Goal: Complete application form

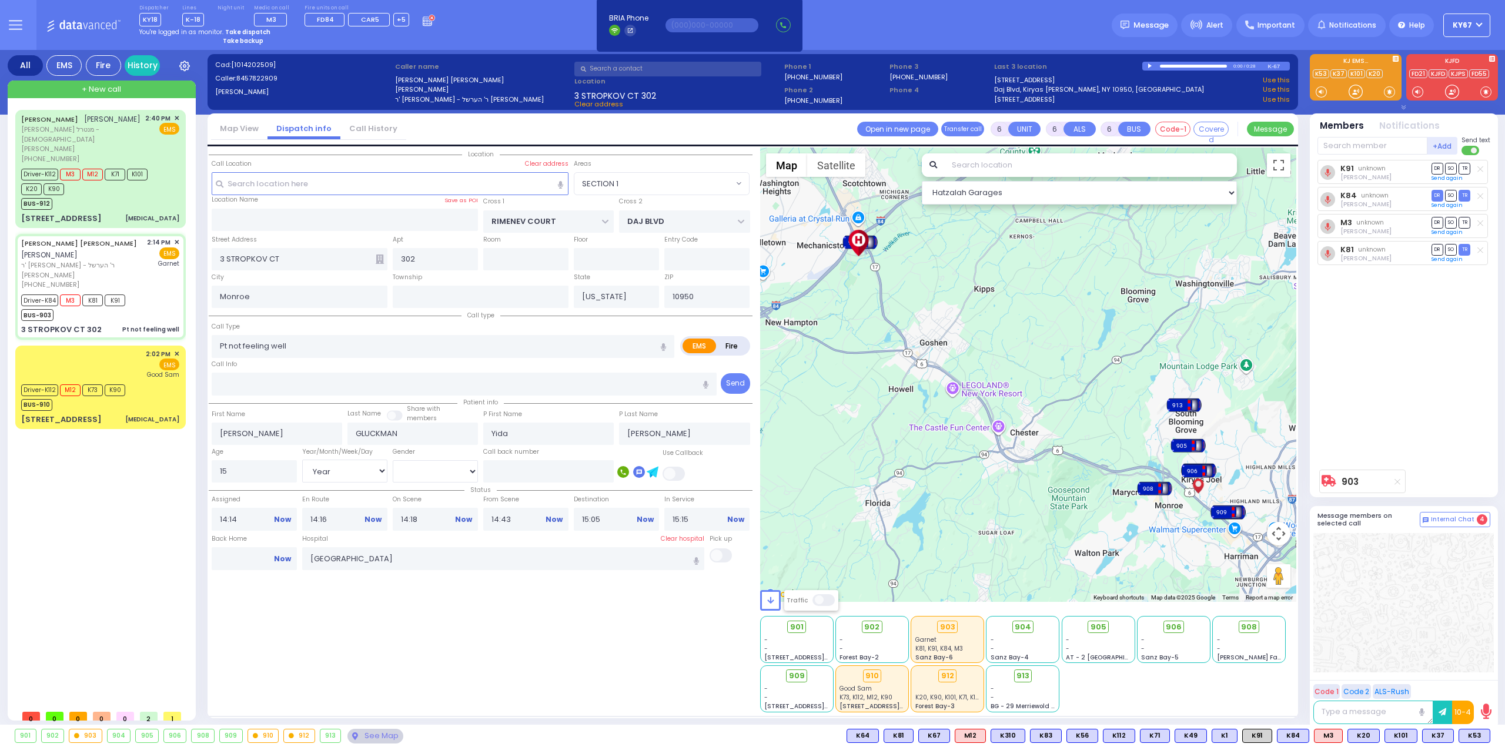
select select "SECTION 1"
select select "Year"
select select "[DEMOGRAPHIC_DATA]"
select select
radio input "true"
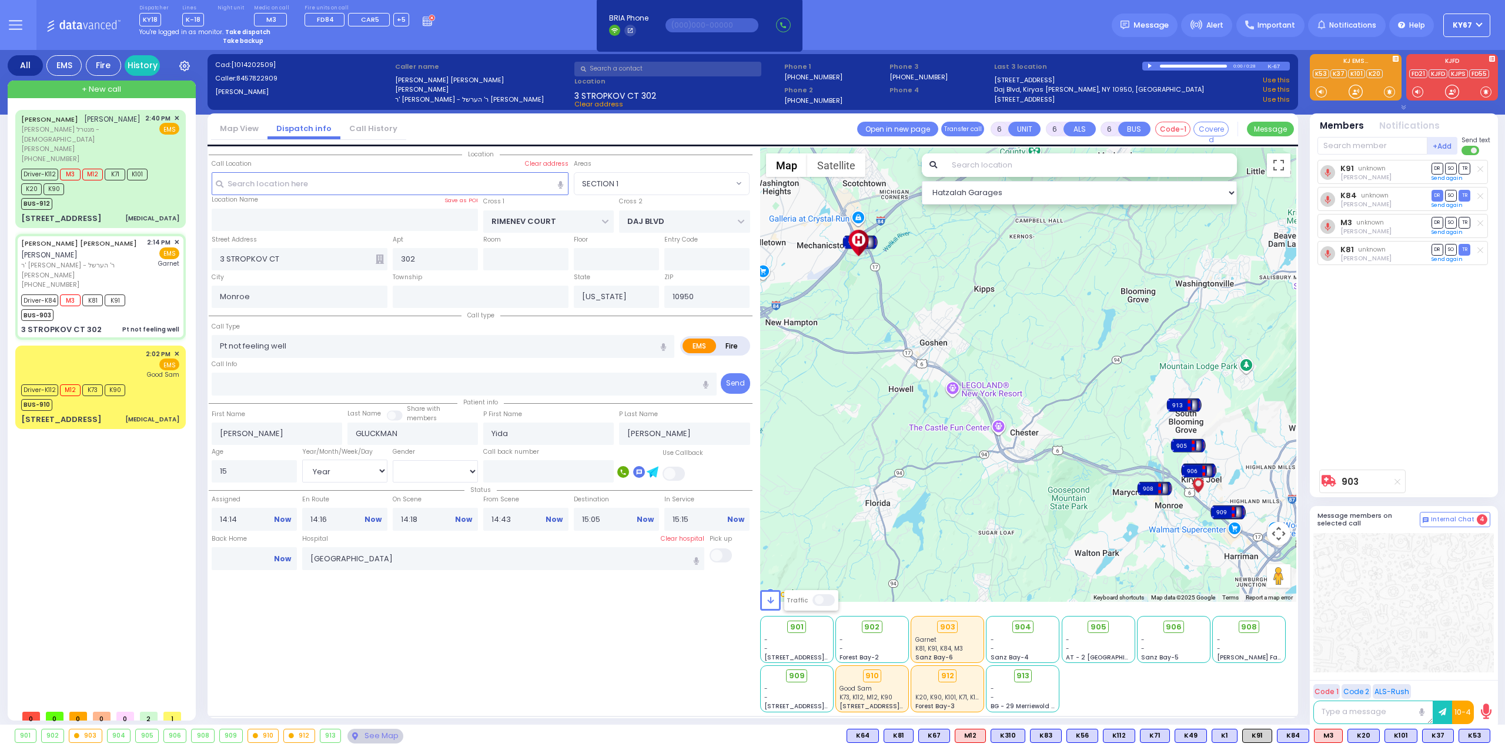
select select "Year"
select select "[DEMOGRAPHIC_DATA]"
select select "SECTION 1"
select select "Hatzalah Garages"
select select
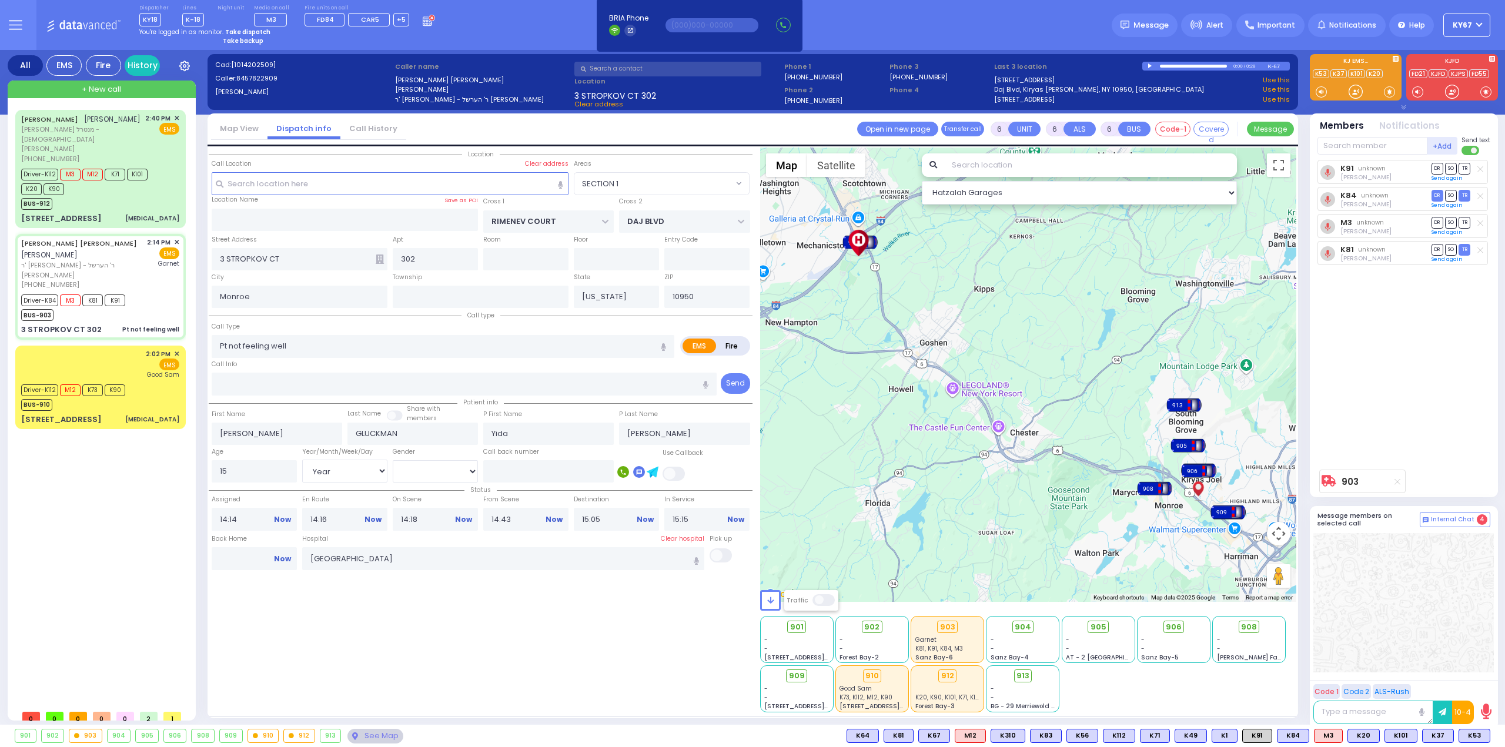
radio input "true"
select select "Year"
select select "[DEMOGRAPHIC_DATA]"
select select "Hatzalah Garages"
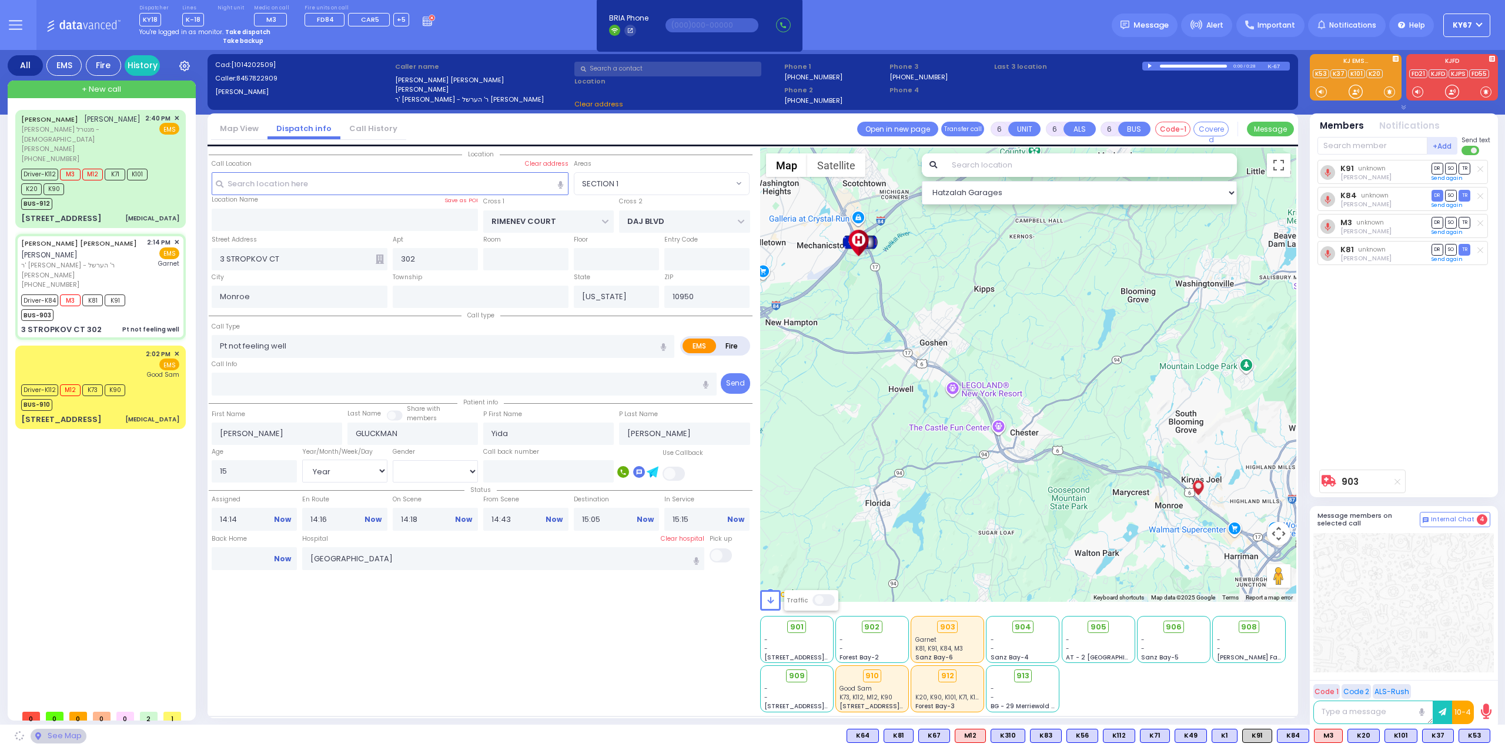
select select "SECTION 1"
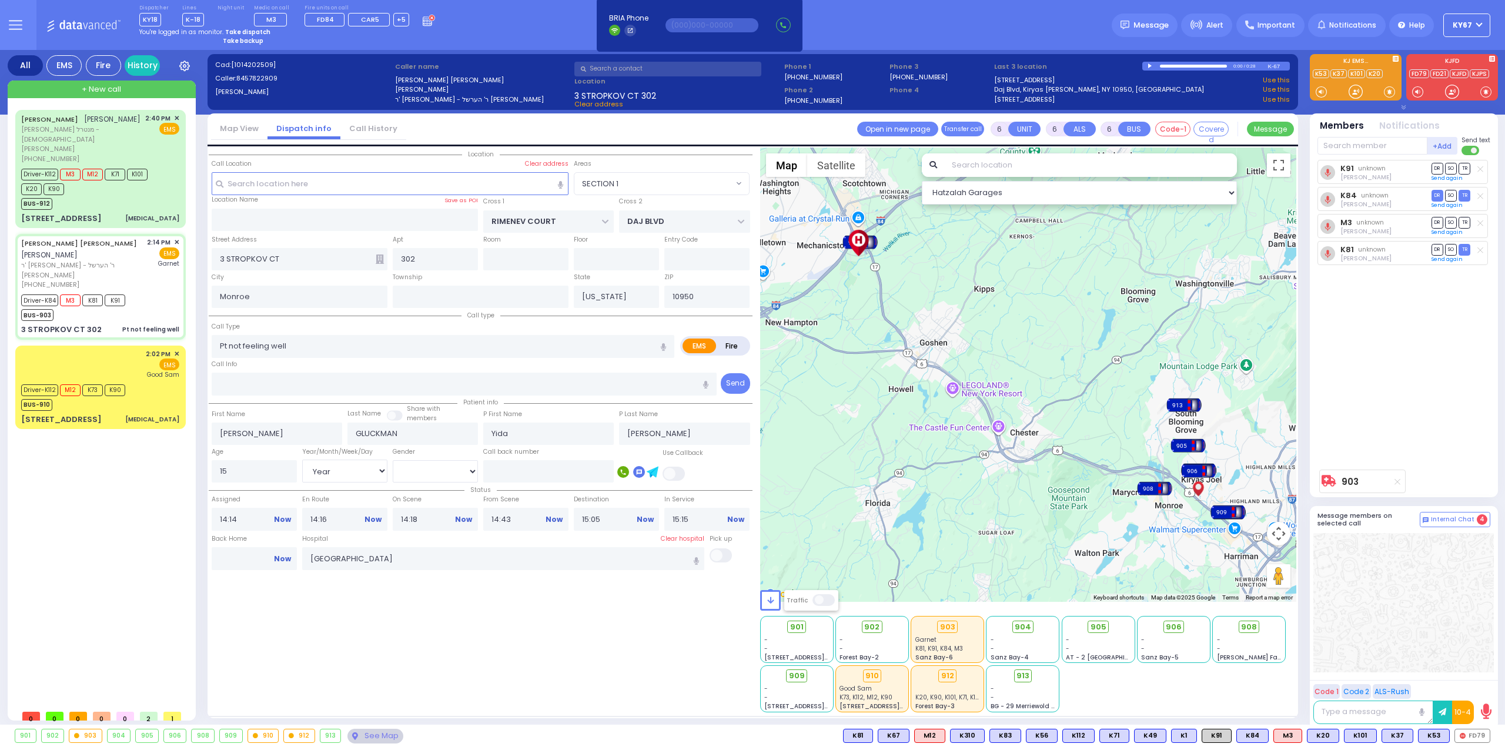
select select
radio input "true"
select select "Year"
select select "[DEMOGRAPHIC_DATA]"
select select "Hatzalah Garages"
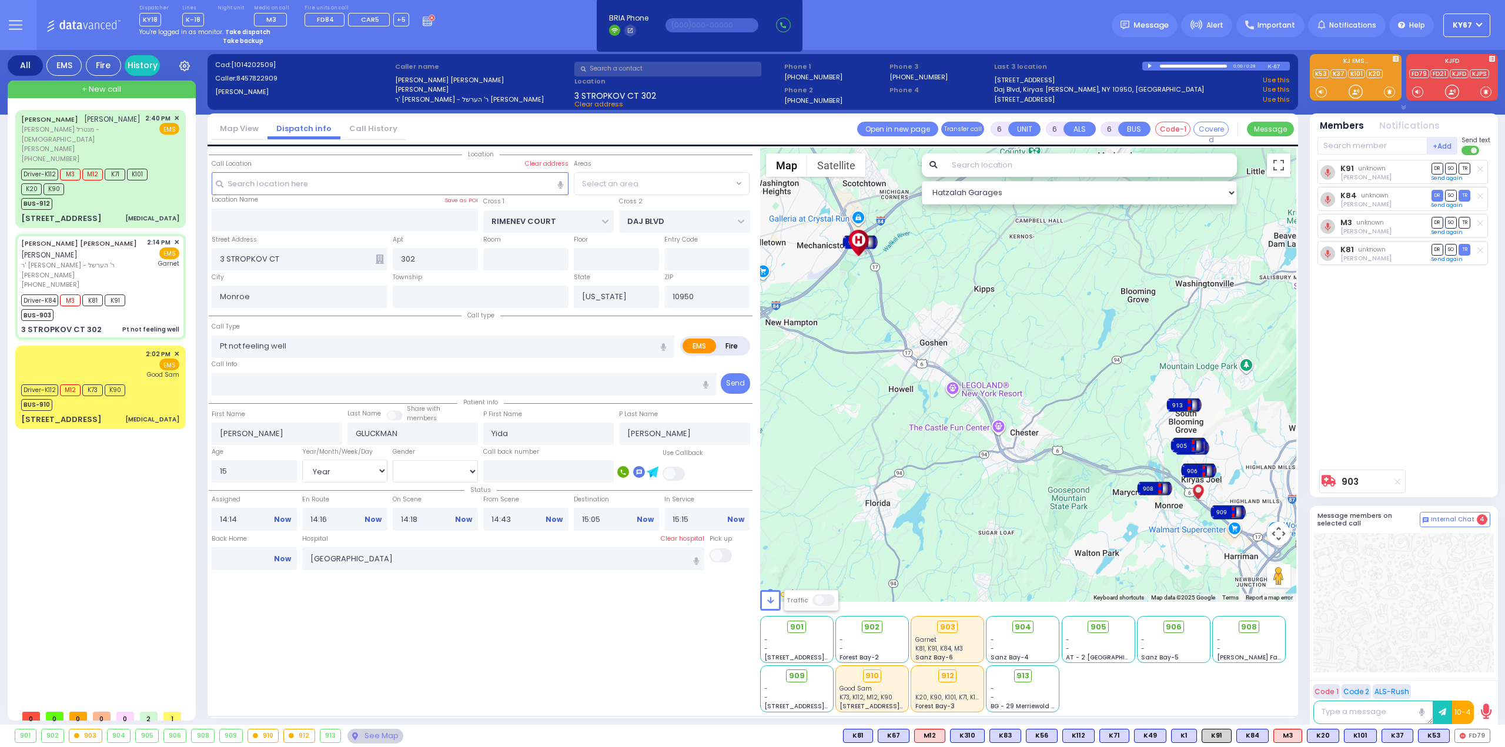
select select "SECTION 1"
select select
radio input "true"
select select "Year"
select select "[DEMOGRAPHIC_DATA]"
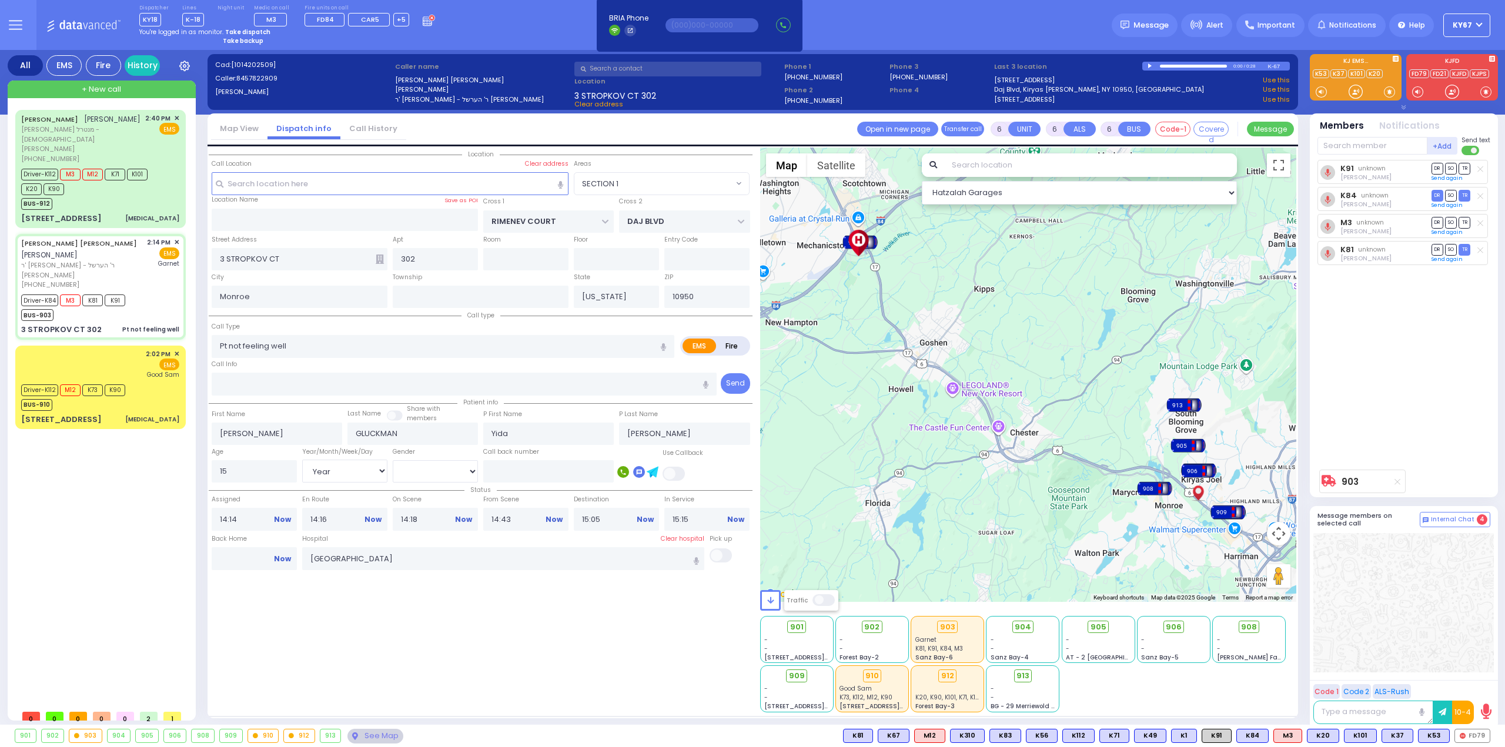
select select "Hatzalah Garages"
select select "SECTION 1"
select select
radio input "true"
select select "Year"
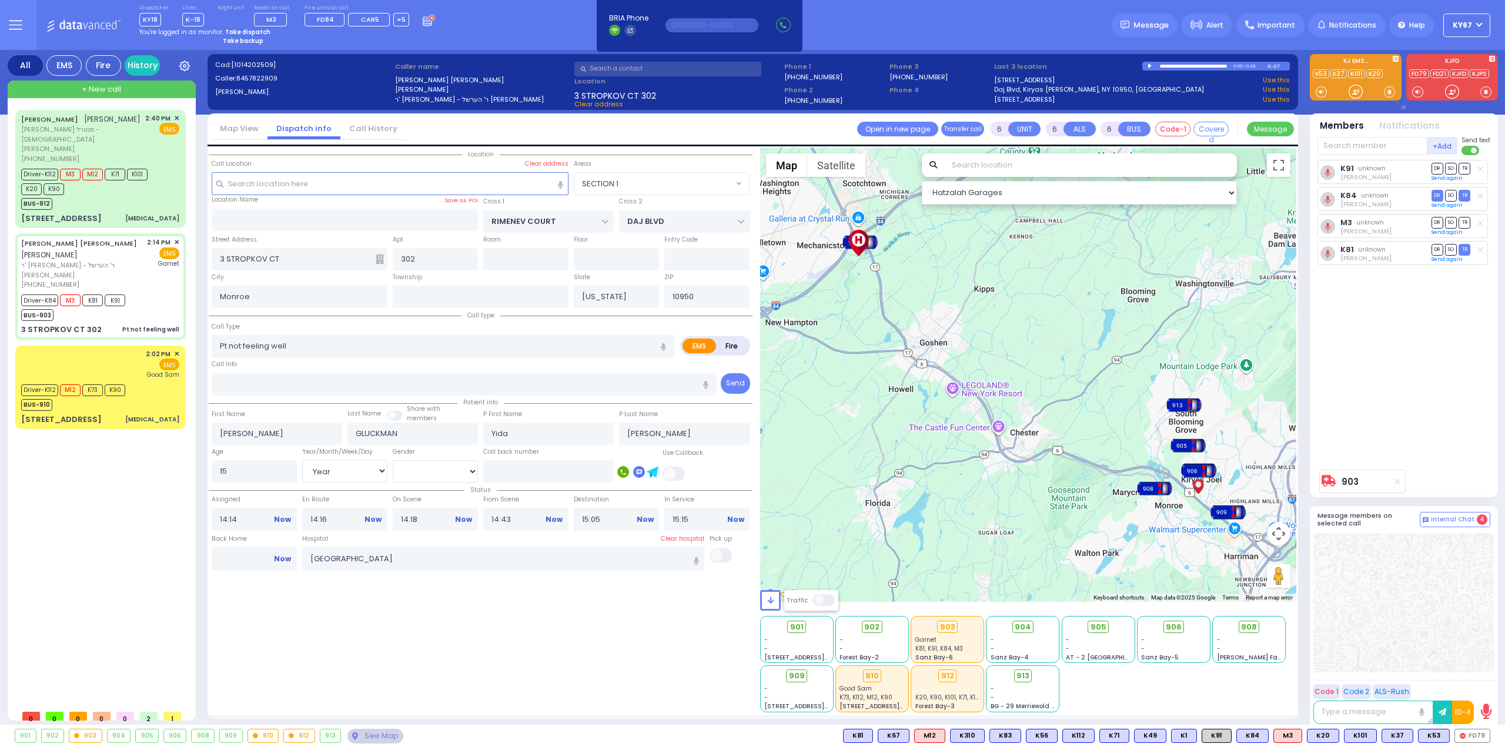
select select "[DEMOGRAPHIC_DATA]"
select select "Hatzalah Garages"
select select "SECTION 1"
select select
radio input "true"
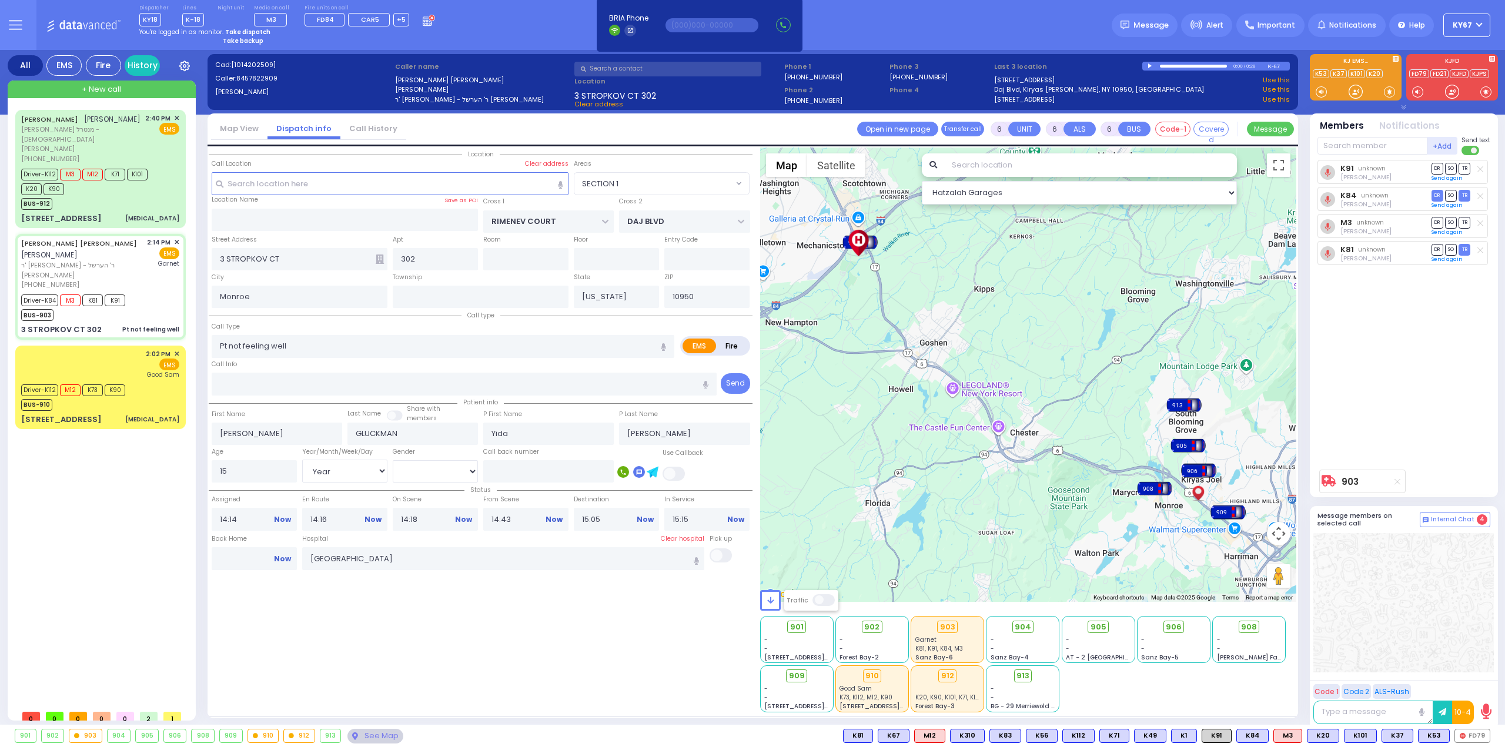
select select "Year"
select select "[DEMOGRAPHIC_DATA]"
select select "Hatzalah Garages"
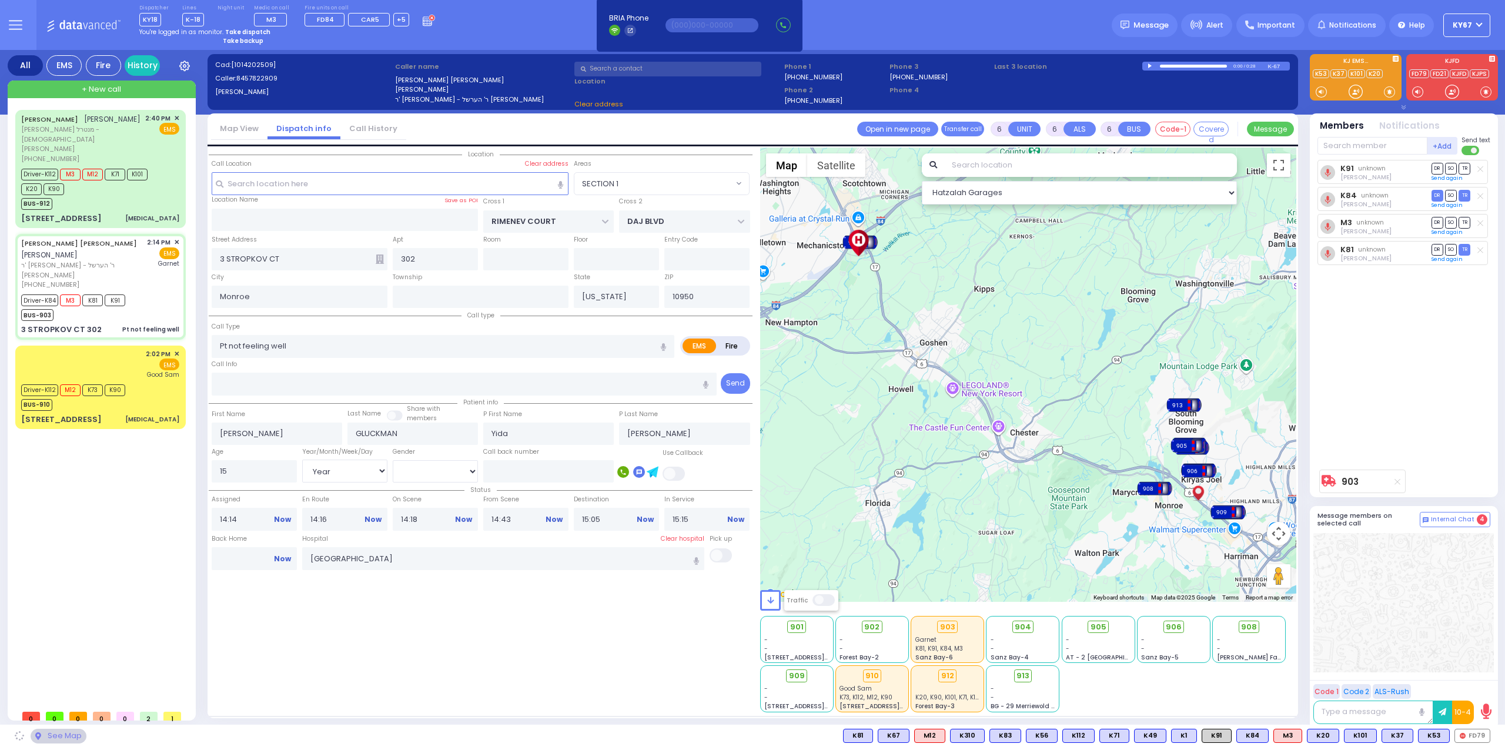
select select "SECTION 1"
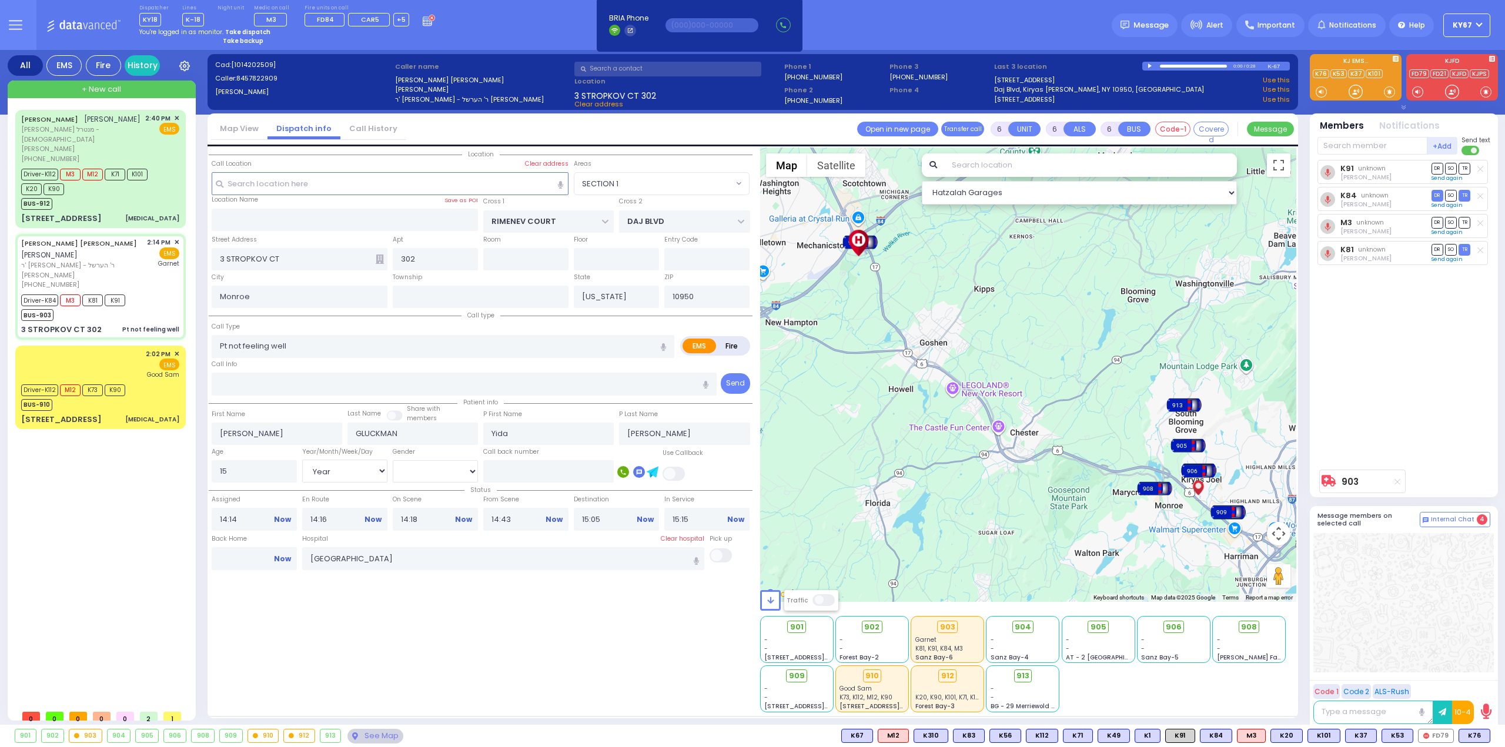
select select
radio input "true"
select select "Year"
select select "[DEMOGRAPHIC_DATA]"
select select "Hatzalah Garages"
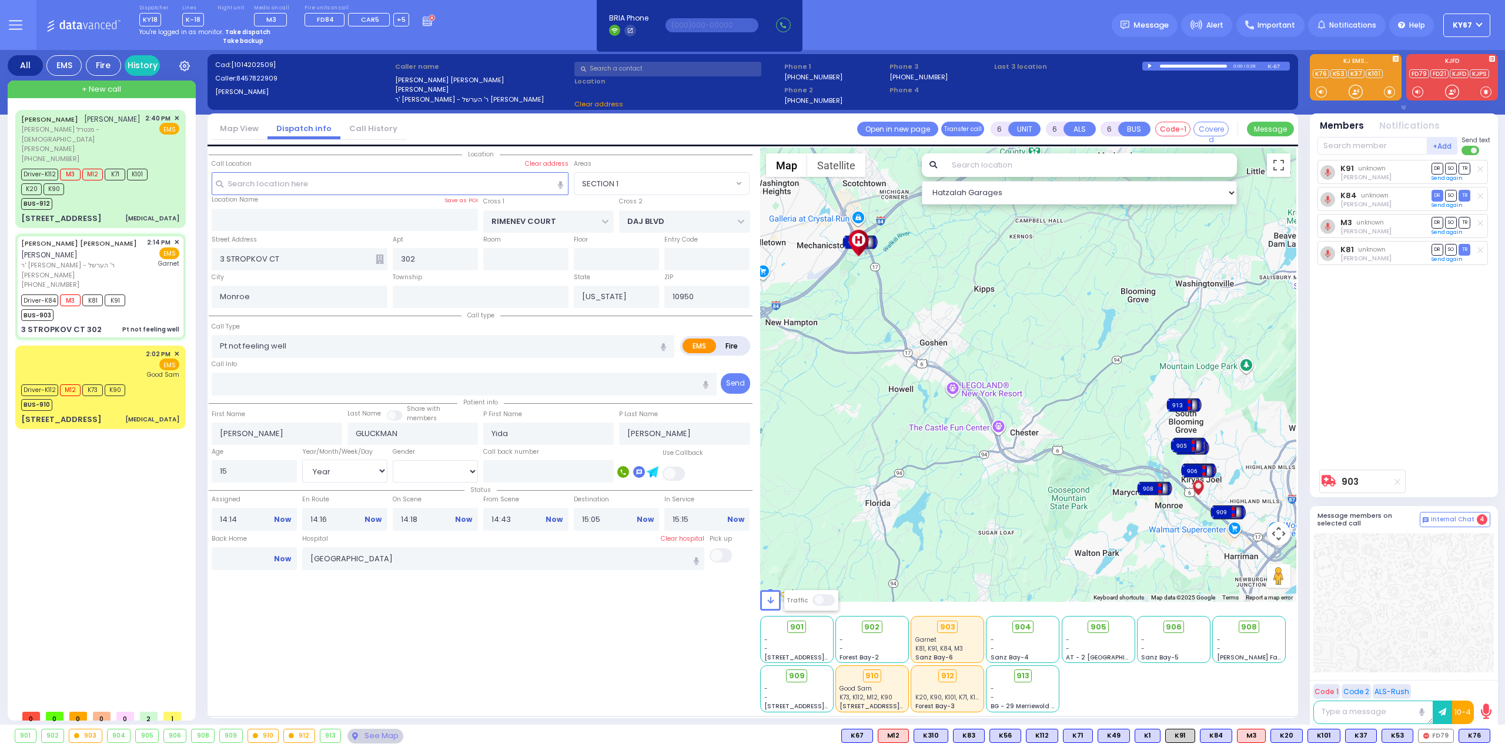
select select "SECTION 1"
select select
radio input "true"
select select "Year"
select select "[DEMOGRAPHIC_DATA]"
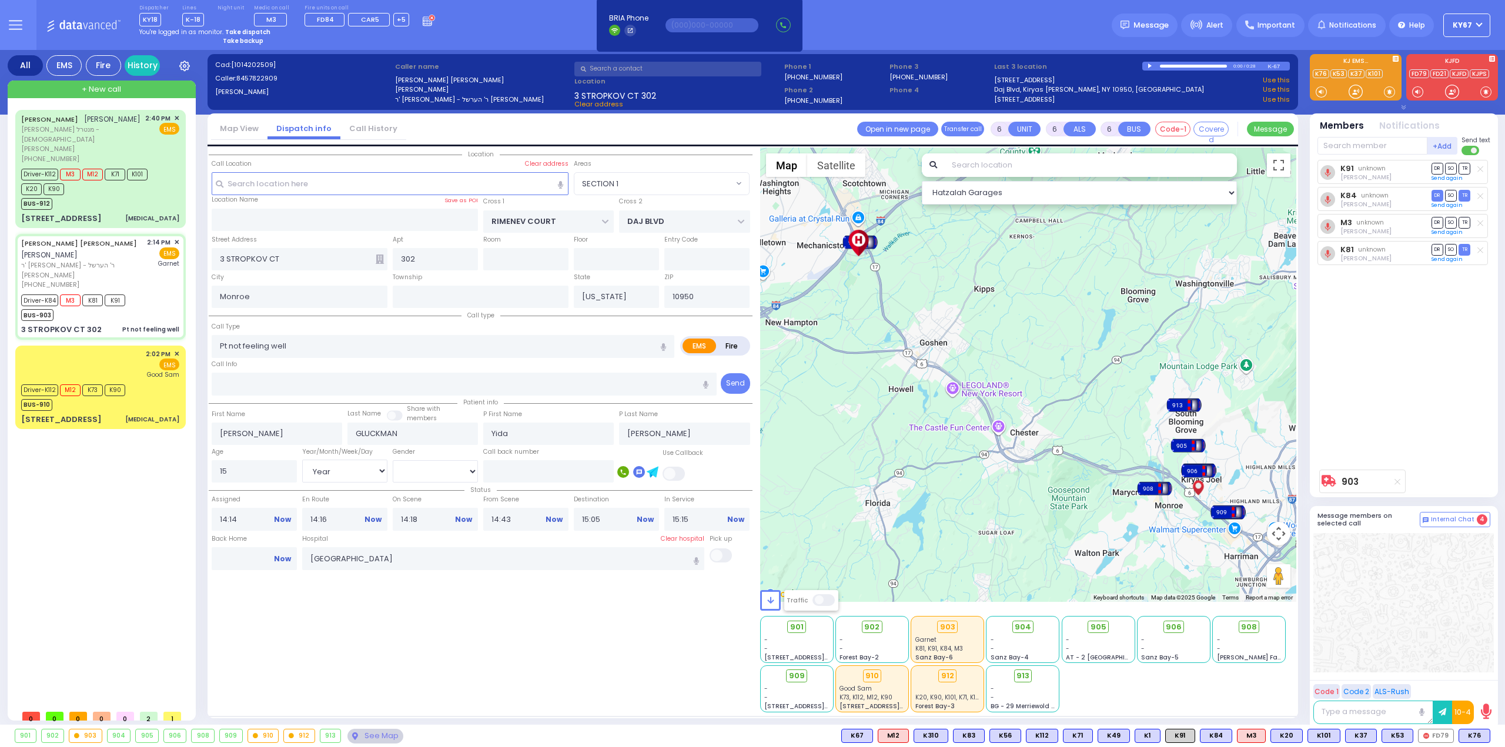
select select "Hatzalah Garages"
select select
radio input "true"
select select "Year"
select select "[DEMOGRAPHIC_DATA]"
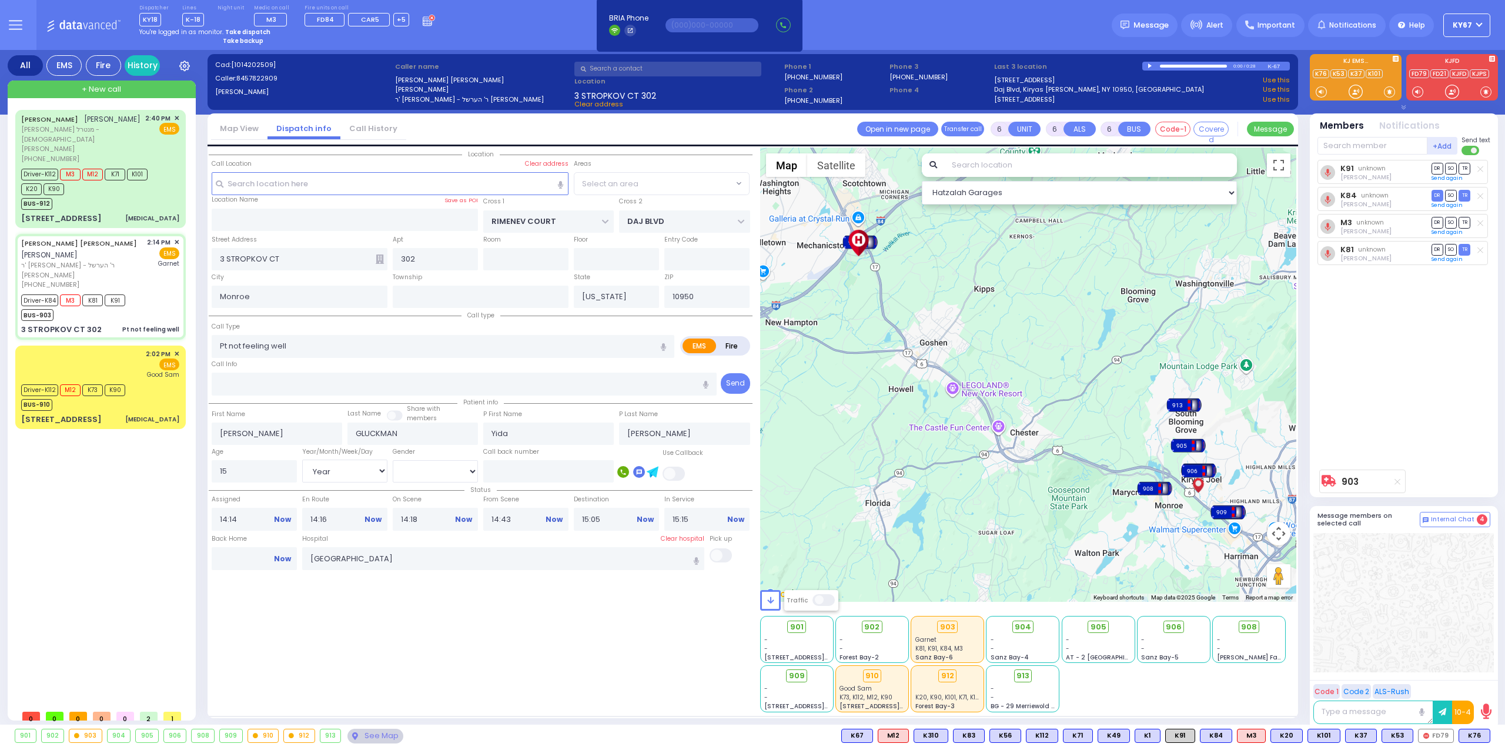
select select "Hatzalah Garages"
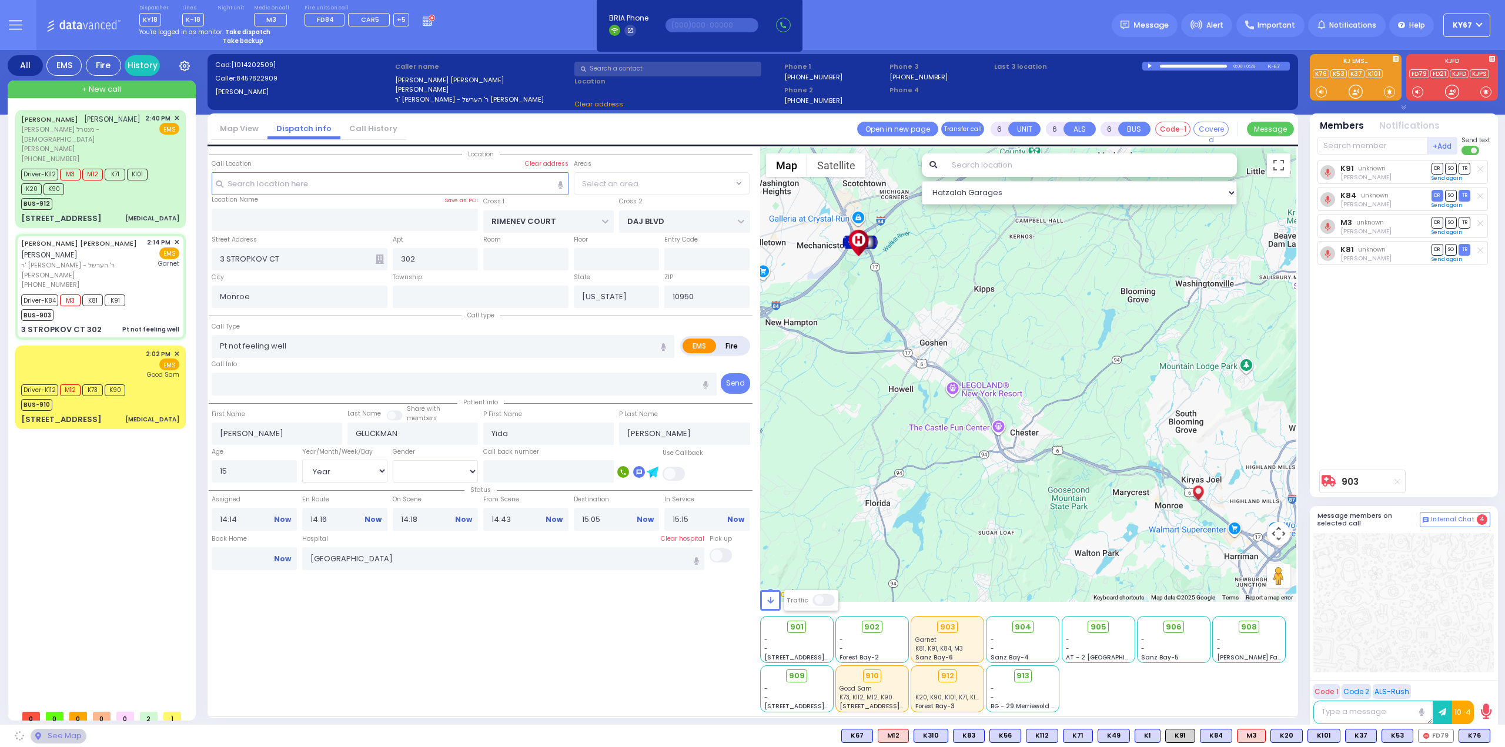
select select "SECTION 1"
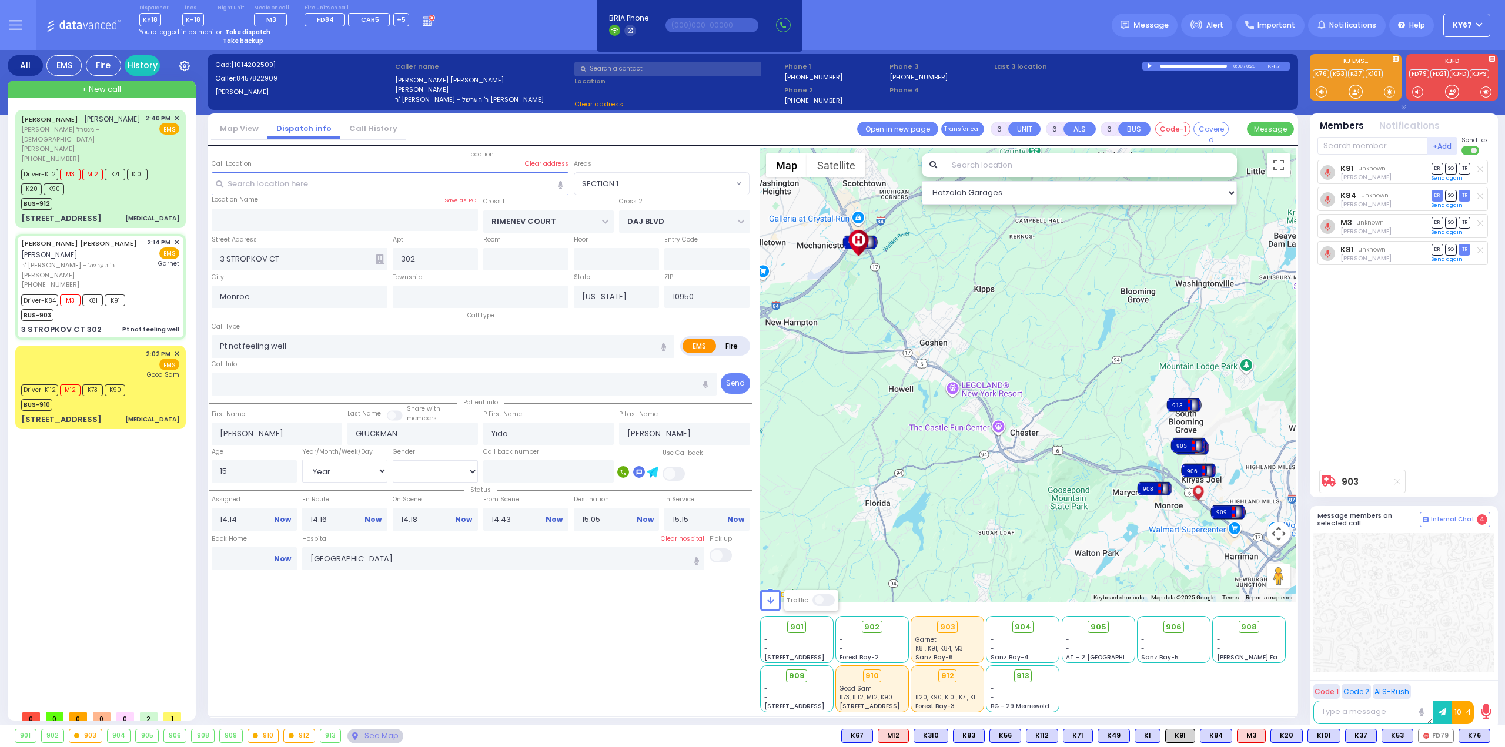
select select "SECTION 1"
select select
radio input "true"
select select "Year"
select select "[DEMOGRAPHIC_DATA]"
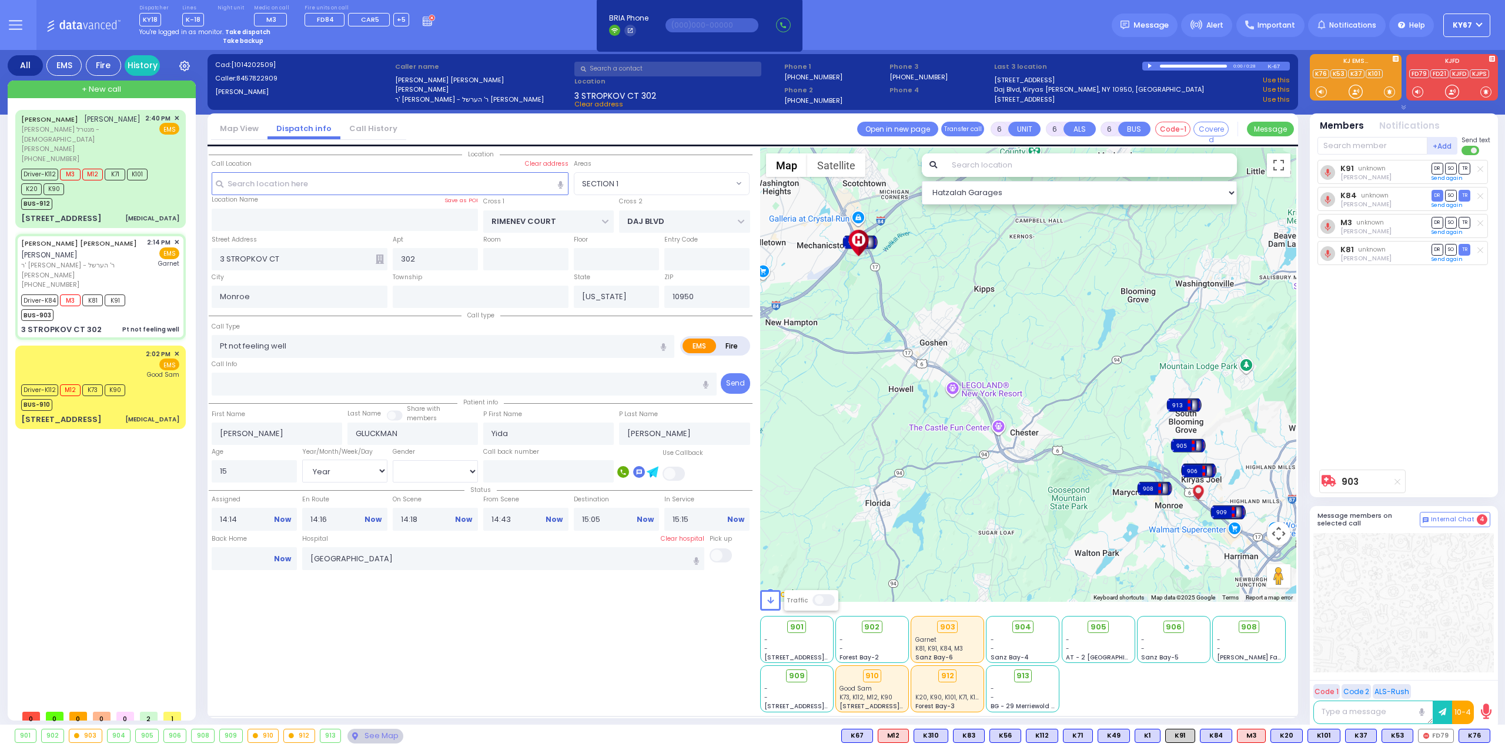
select select "Hatzalah Garages"
select select "SECTION 1"
select select
radio input "true"
select select "Year"
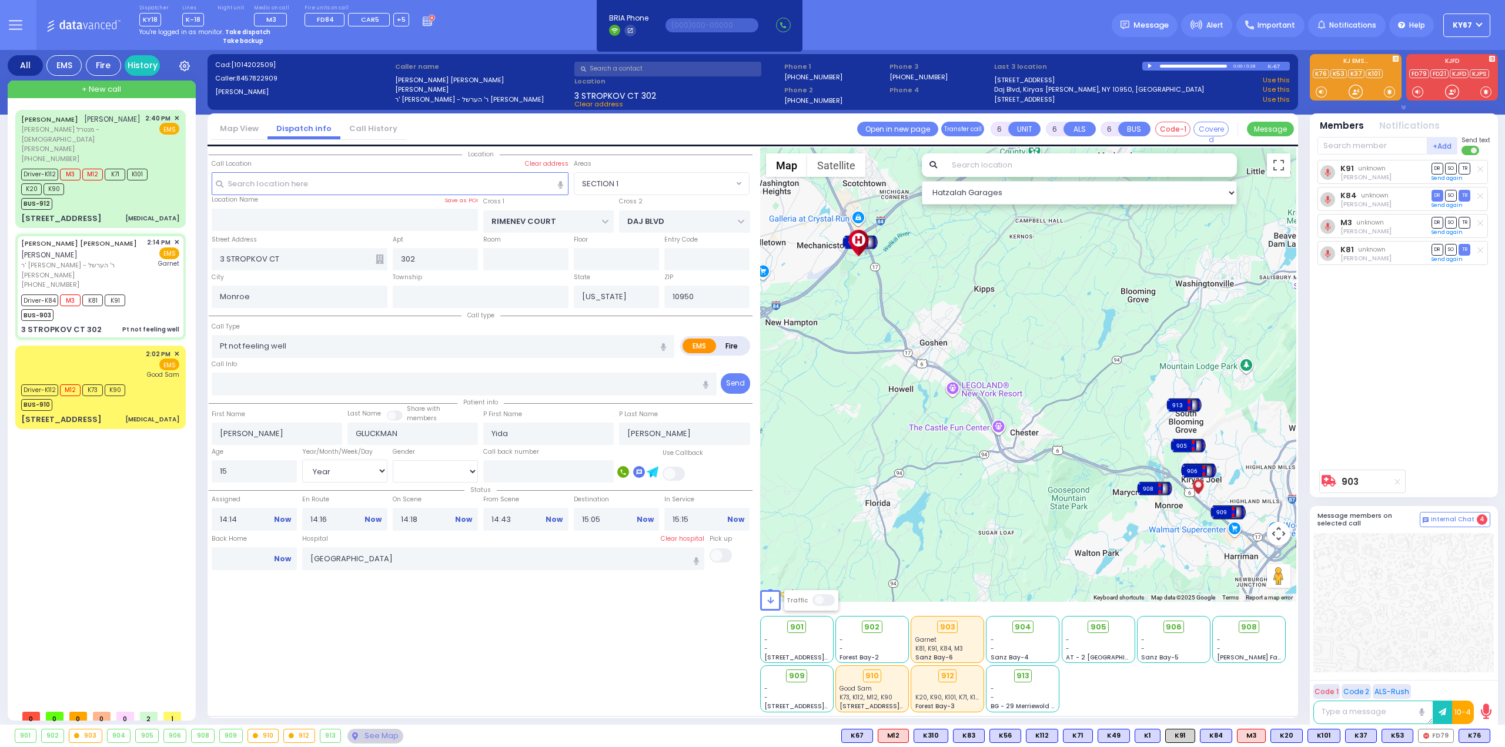
select select "[DEMOGRAPHIC_DATA]"
select select "Hatzalah Garages"
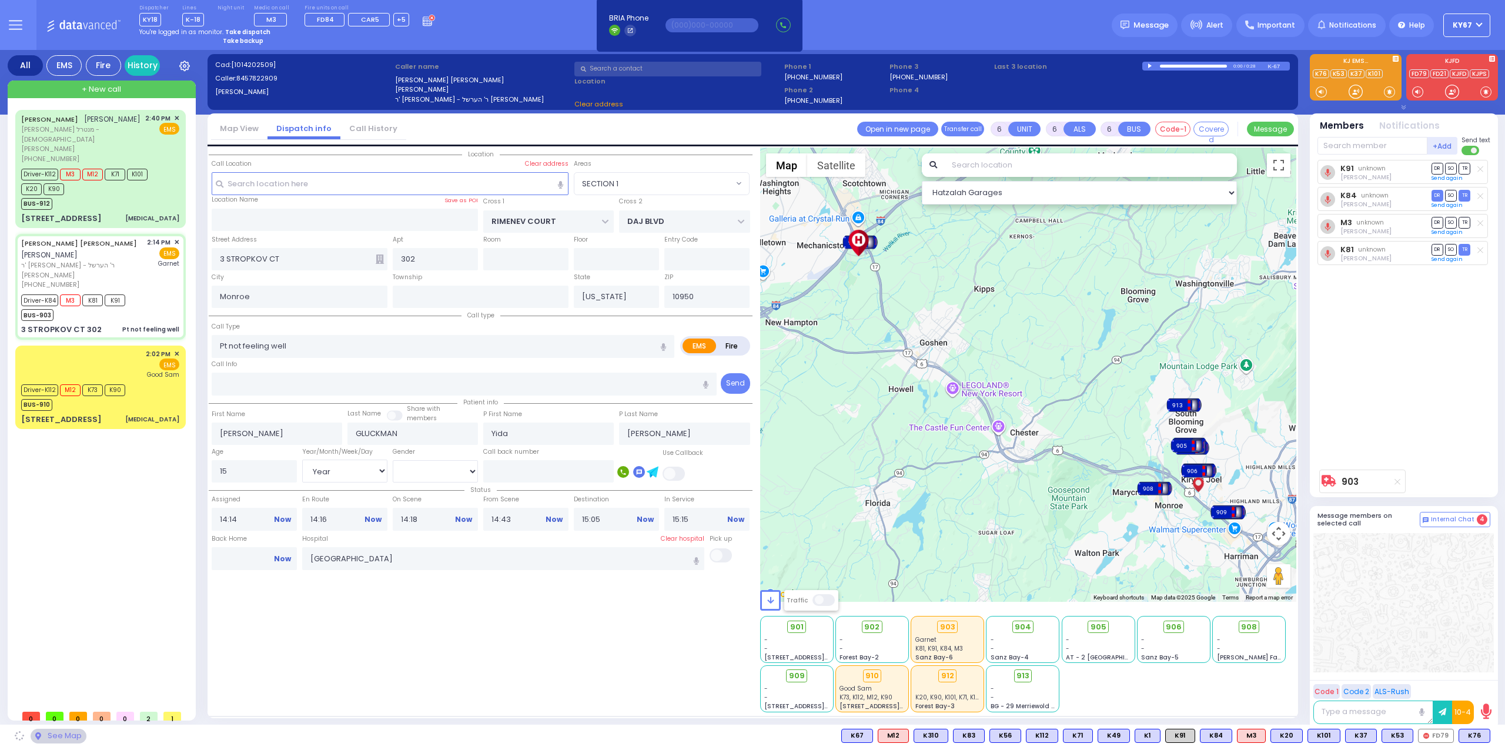
select select "SECTION 1"
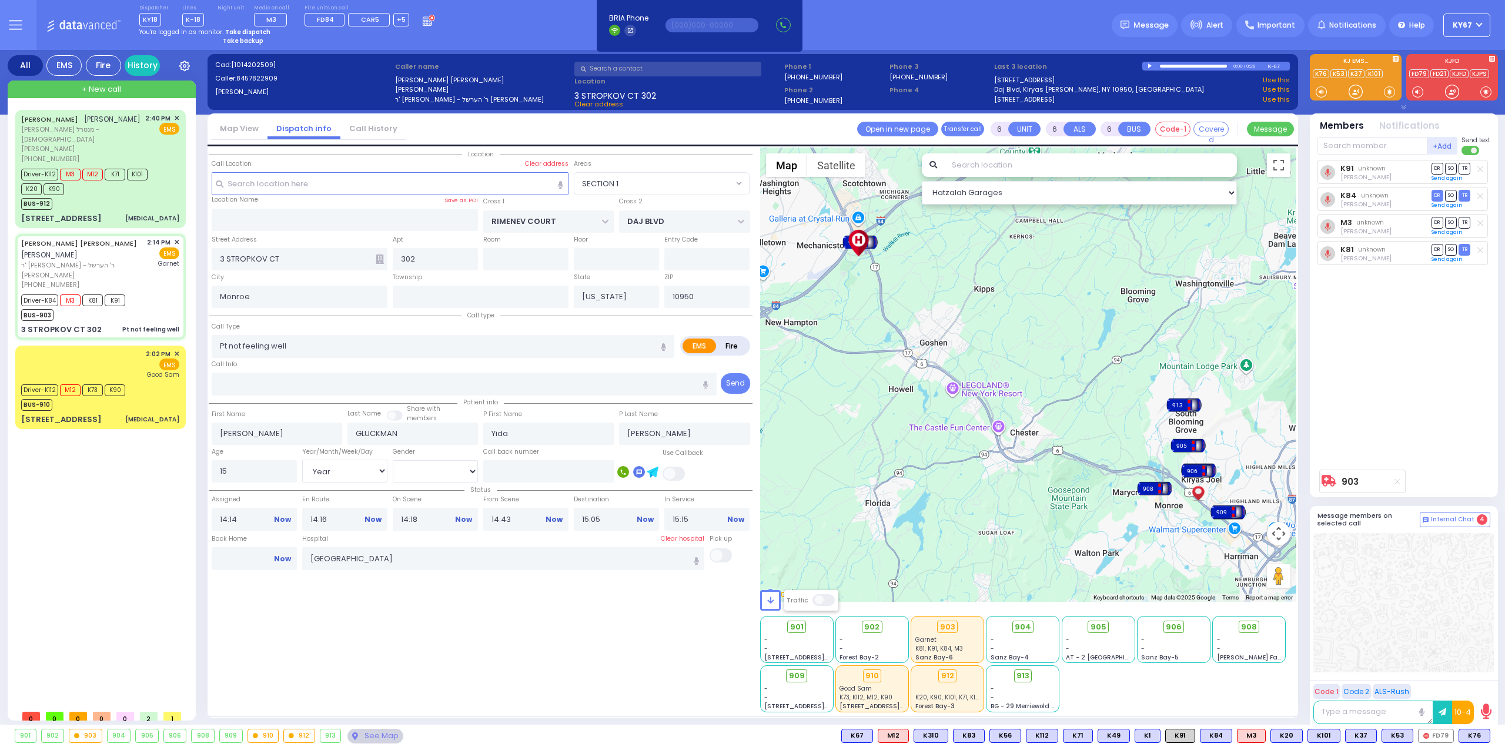
select select
radio input "true"
select select "Year"
select select "[DEMOGRAPHIC_DATA]"
select select "Hatzalah Garages"
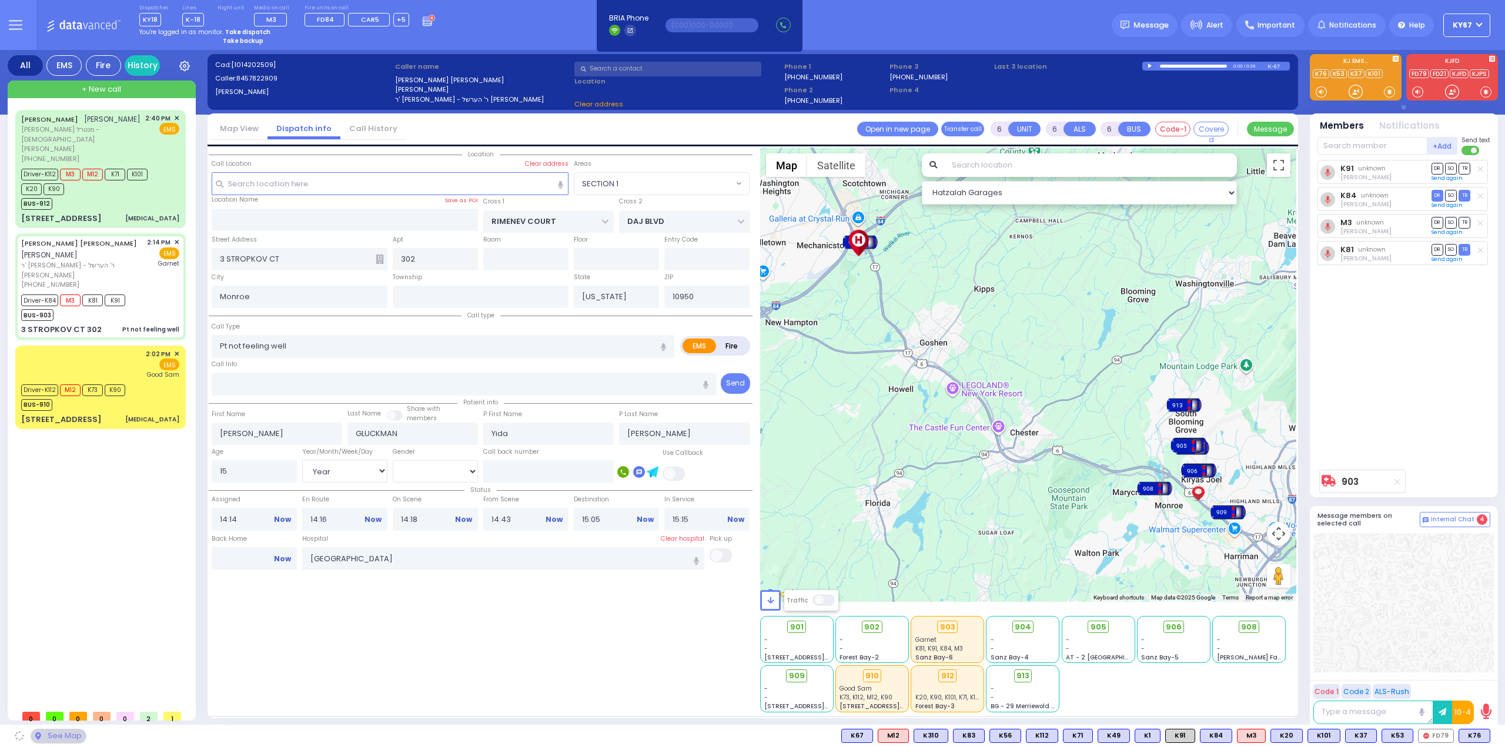
select select "SECTION 1"
select select
radio input "true"
select select "Year"
select select "[DEMOGRAPHIC_DATA]"
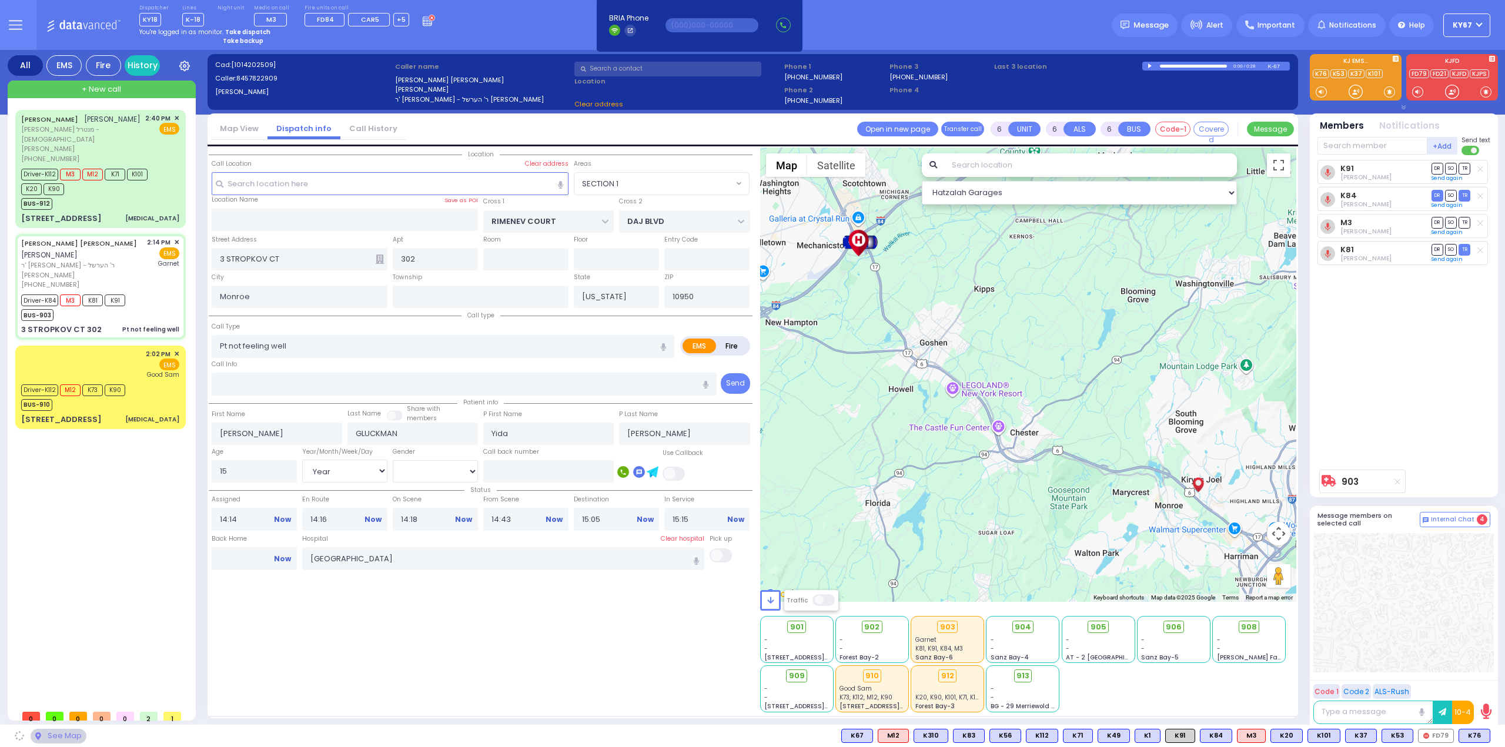
select select "Hatzalah Garages"
select select "SECTION 1"
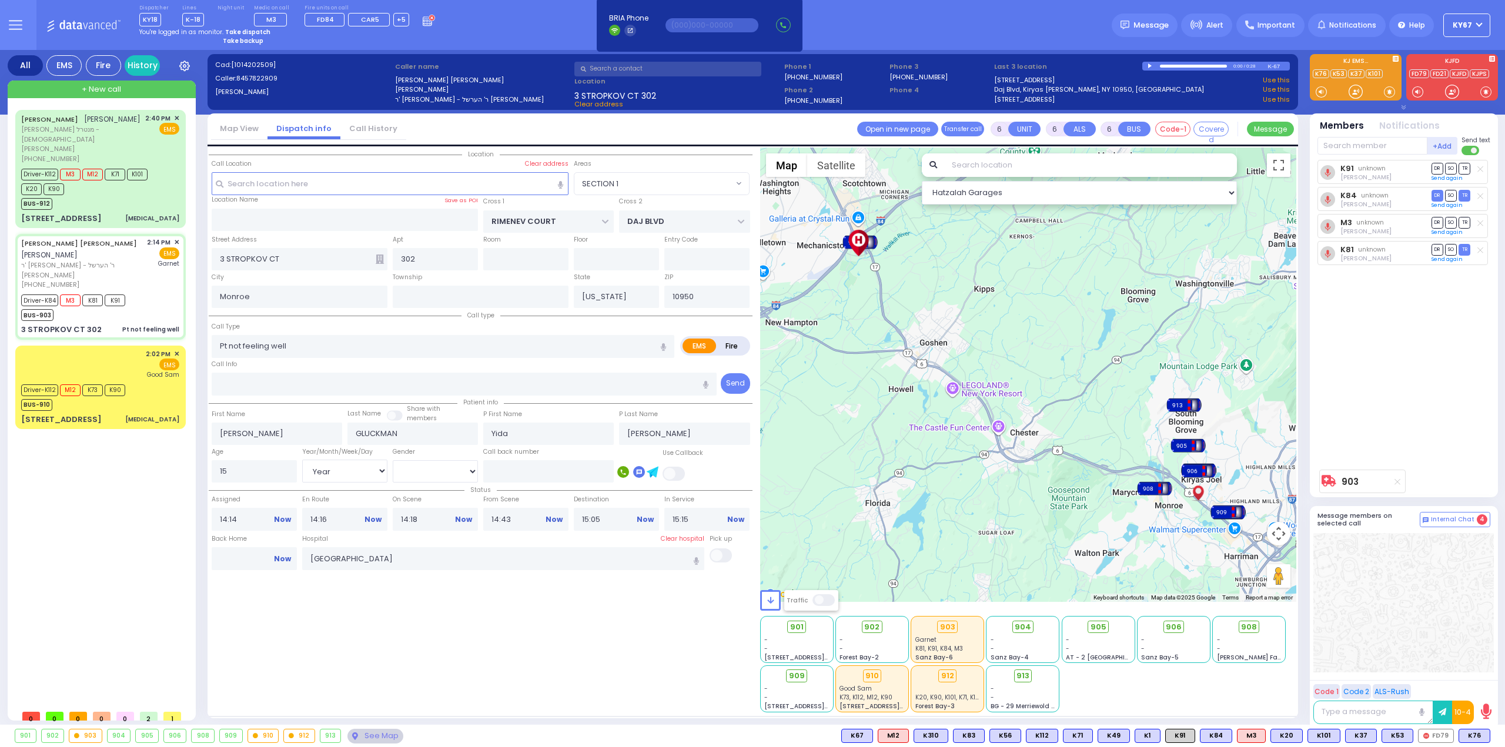
select select
radio input "true"
select select "Year"
select select "[DEMOGRAPHIC_DATA]"
select select "Hatzalah Garages"
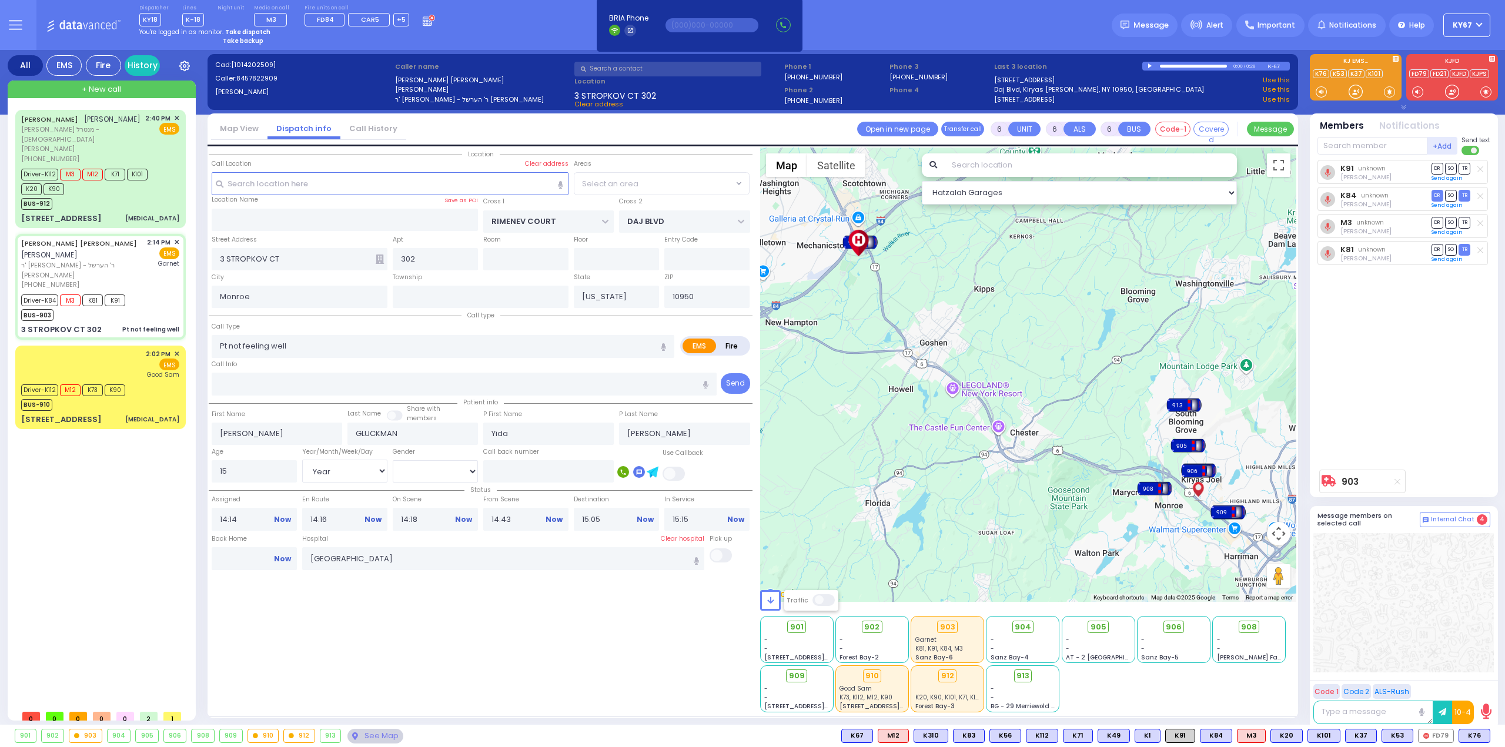
select select "SECTION 1"
select select
radio input "true"
select select "Year"
select select "[DEMOGRAPHIC_DATA]"
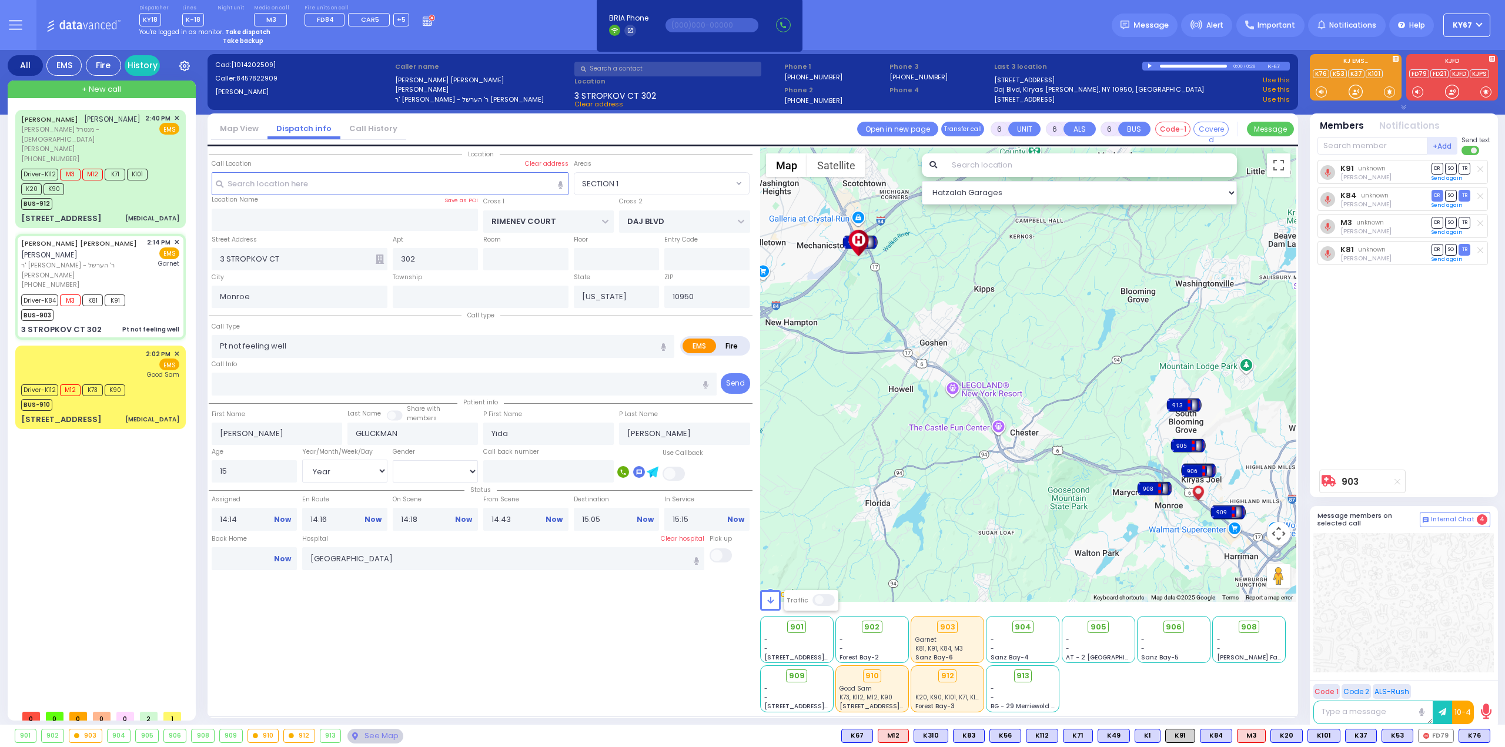
select select "Hatzalah Garages"
select select
radio input "true"
select select "Year"
select select "[DEMOGRAPHIC_DATA]"
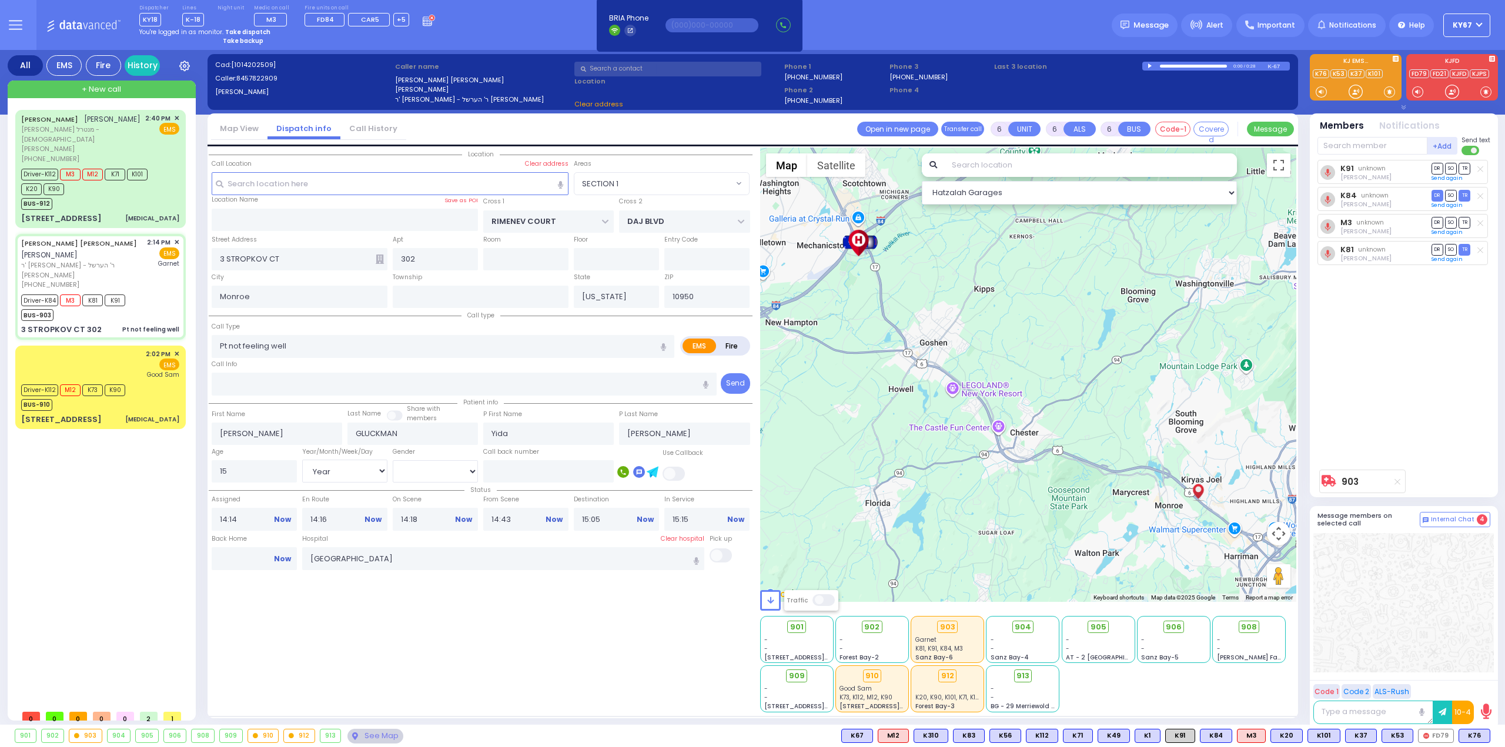
select select "Hatzalah Garages"
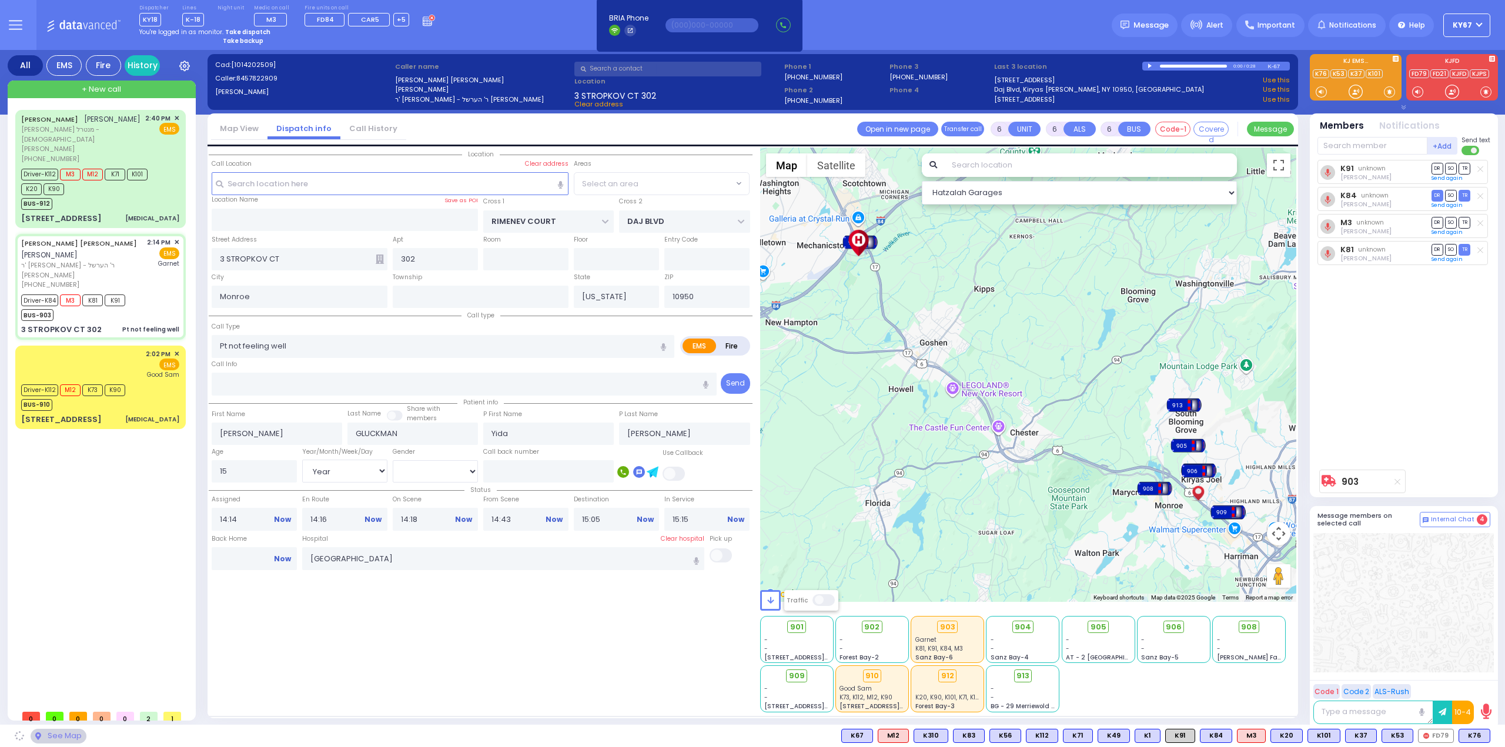
select select "SECTION 1"
select select
radio input "true"
select select "Year"
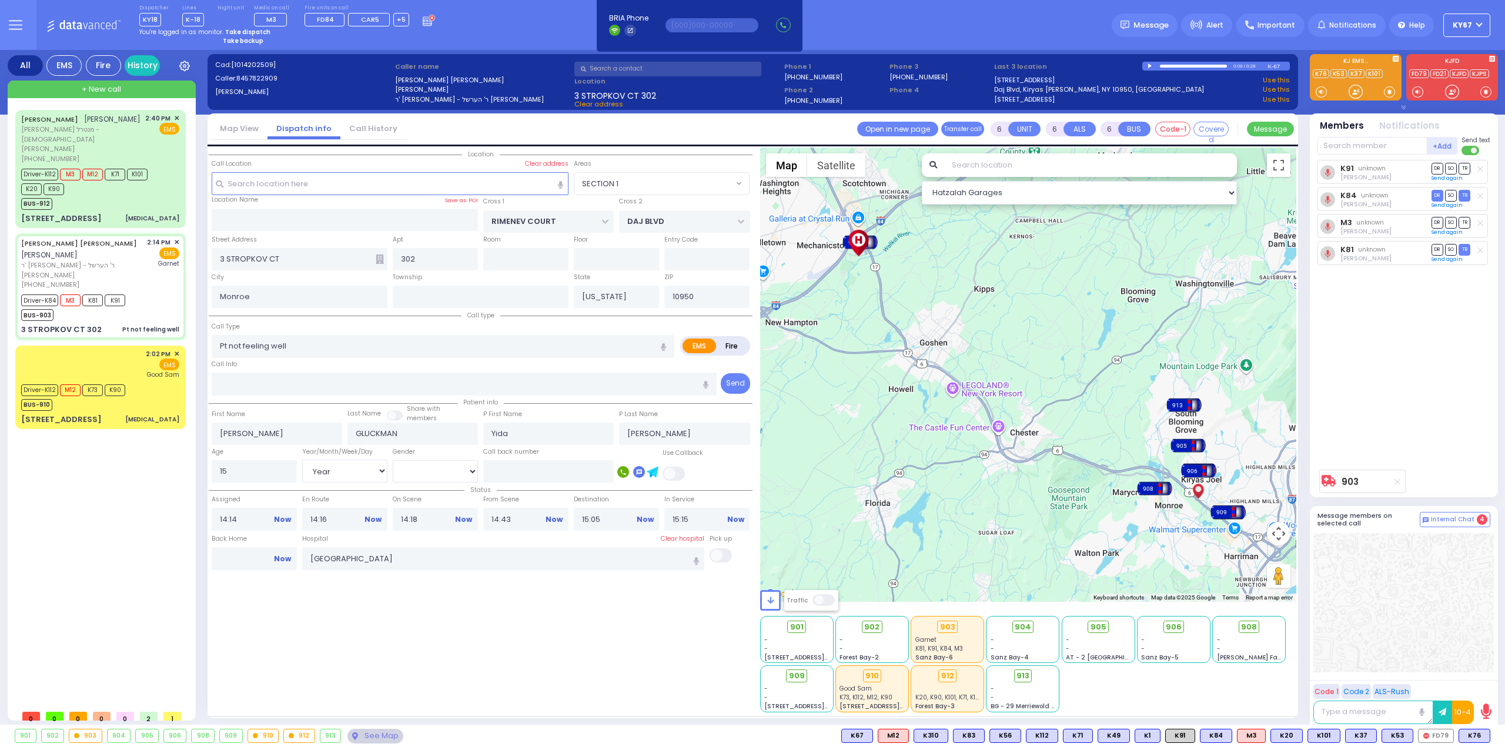
select select "[DEMOGRAPHIC_DATA]"
select select "Hatzalah Garages"
select select "SECTION 1"
select select
radio input "true"
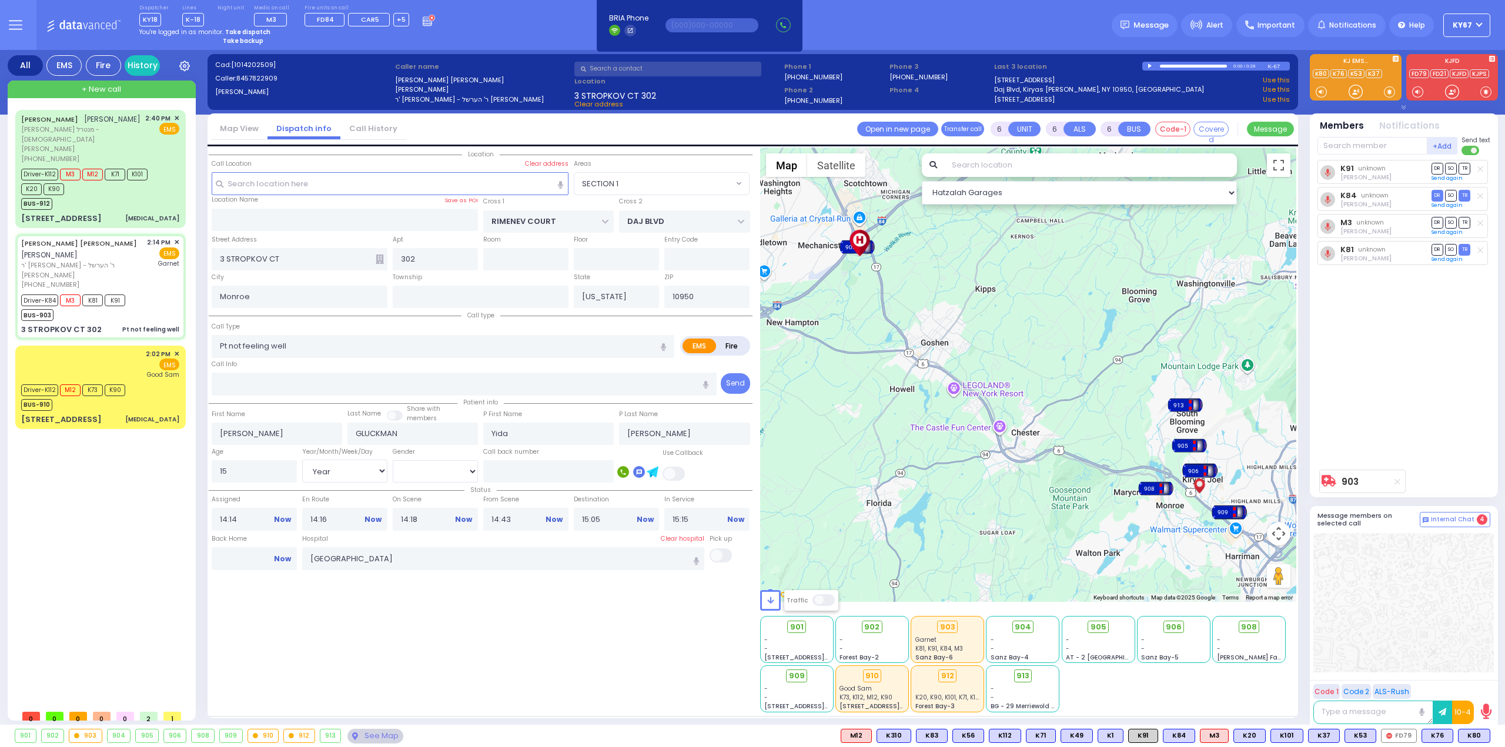
select select "Year"
select select "[DEMOGRAPHIC_DATA]"
select select "Hatzalah Garages"
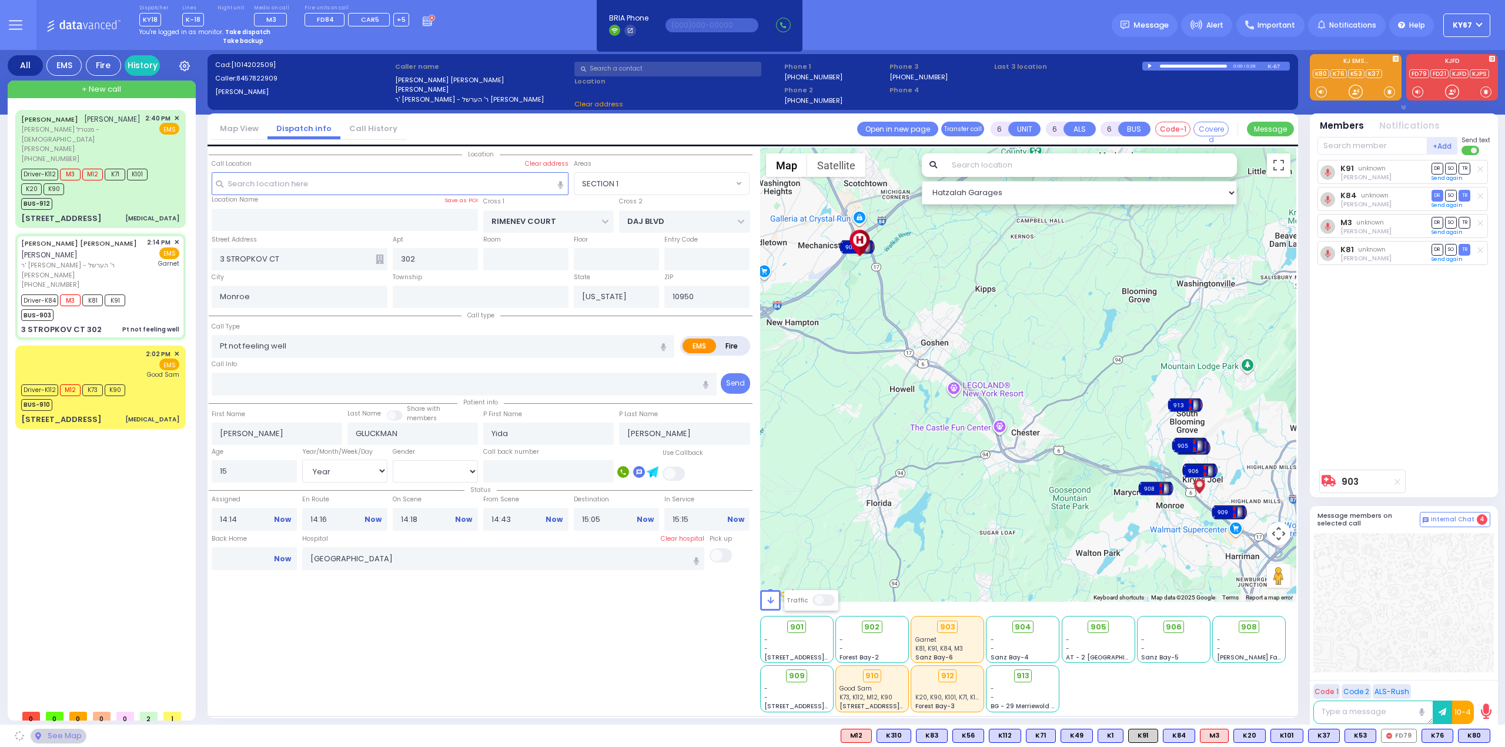
select select "SECTION 1"
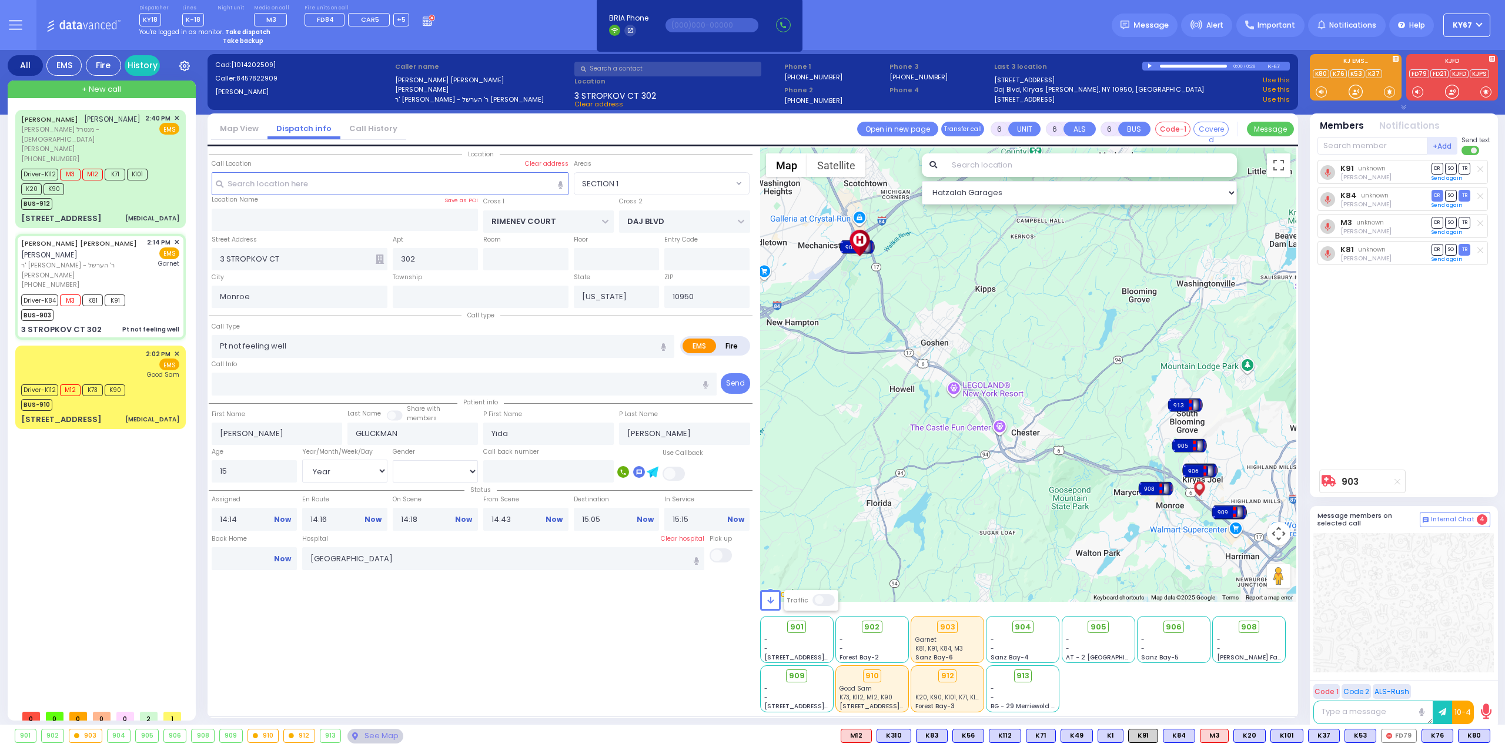
select select
radio input "true"
select select "Year"
select select "[DEMOGRAPHIC_DATA]"
select select "Hatzalah Garages"
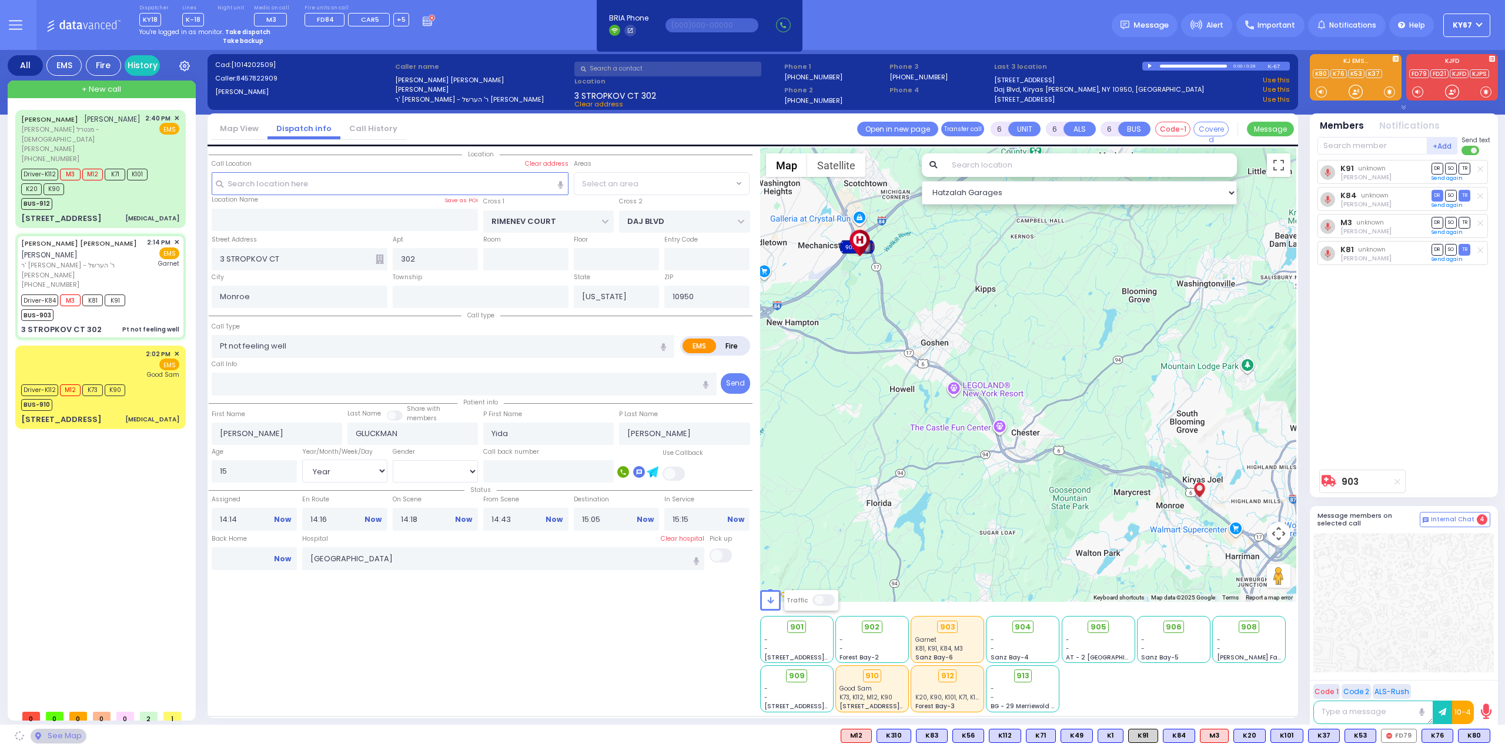
select select "SECTION 1"
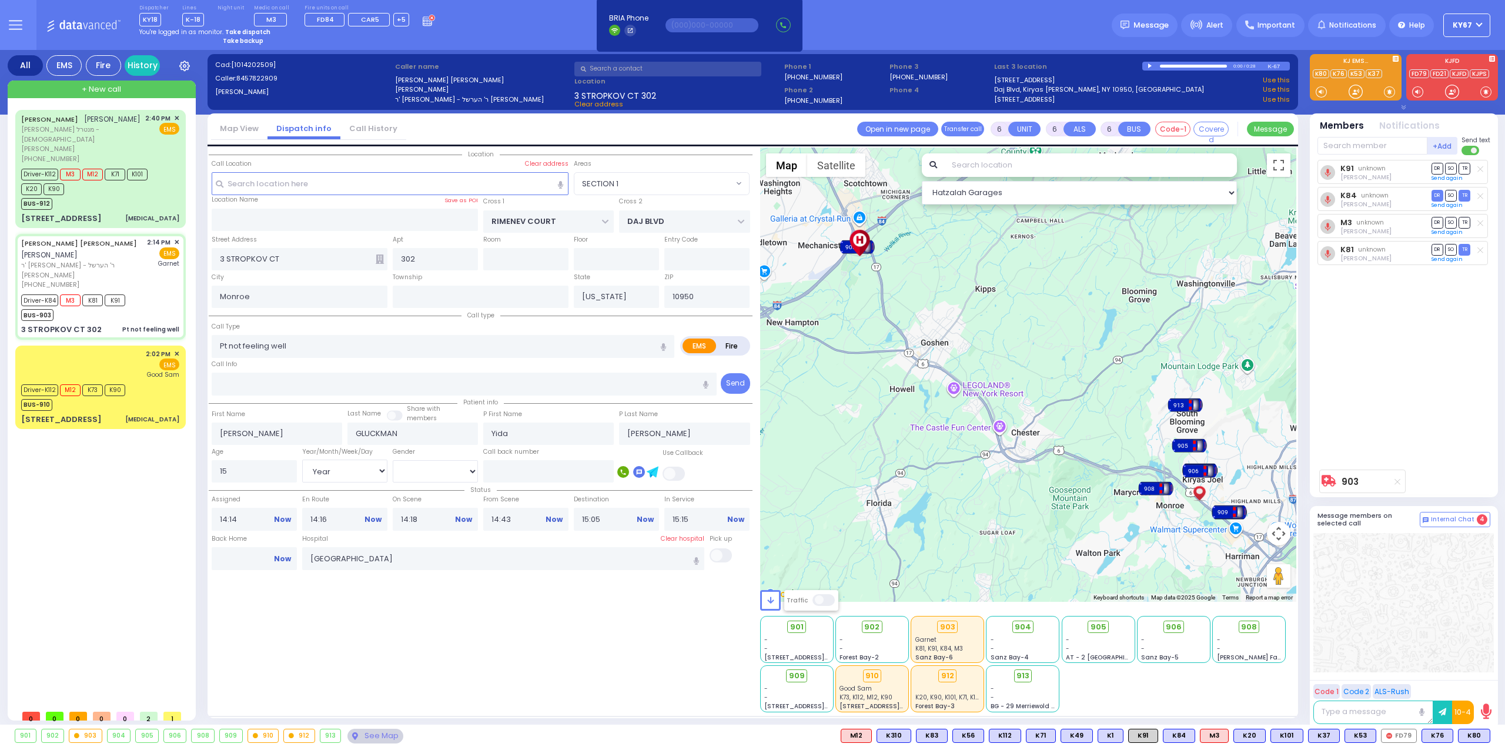
select select
radio input "true"
select select "Year"
select select "[DEMOGRAPHIC_DATA]"
select select "Hatzalah Garages"
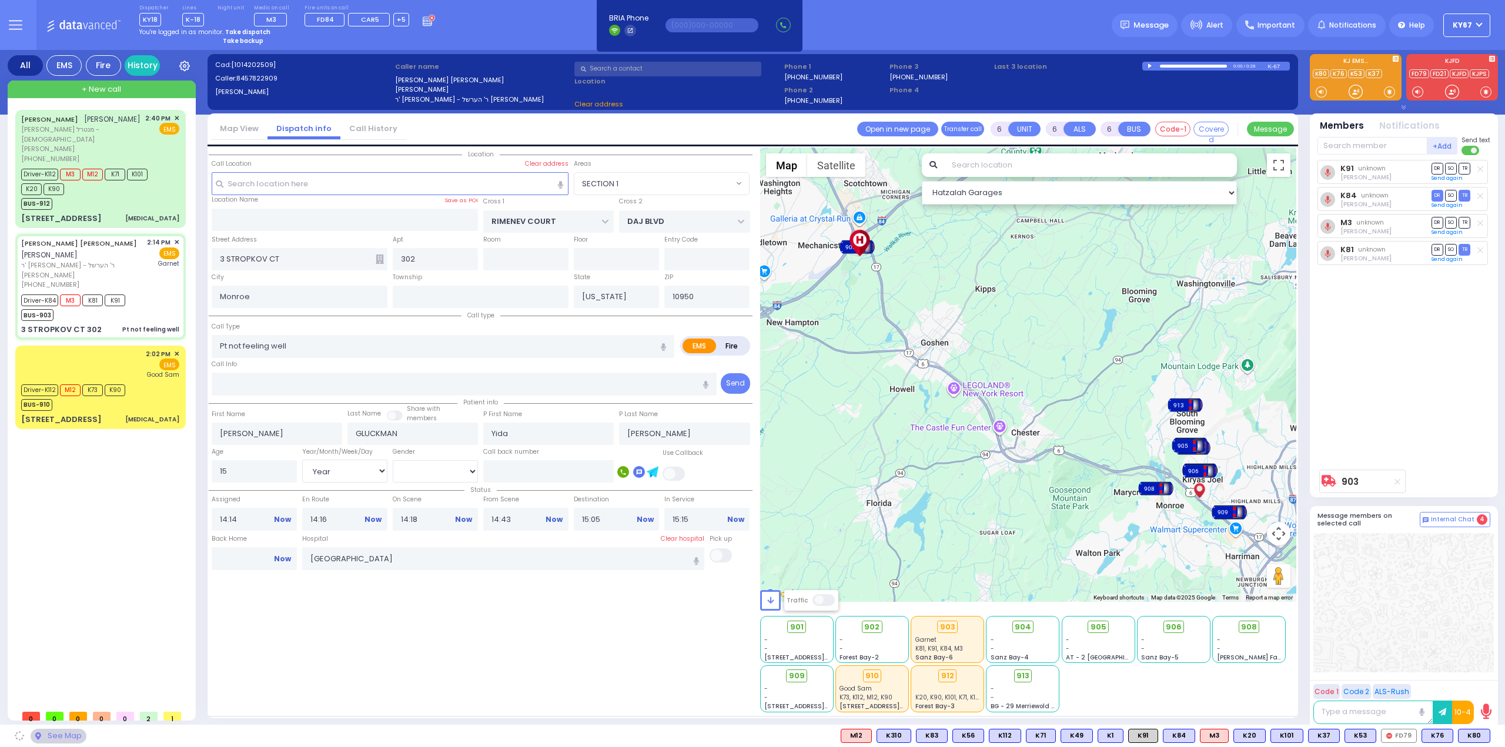
select select "SECTION 1"
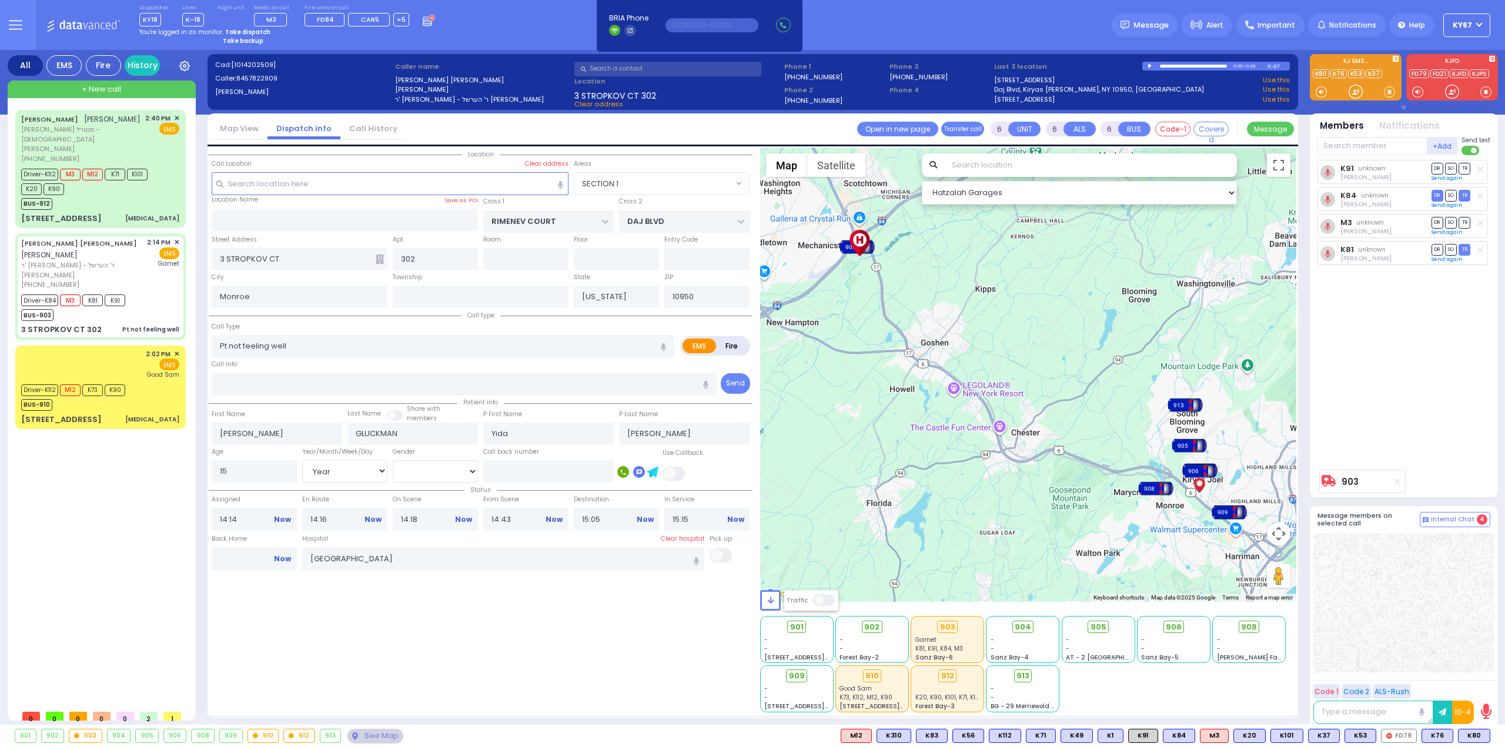
select select
radio input "true"
select select "Year"
select select "[DEMOGRAPHIC_DATA]"
select select "Hatzalah Garages"
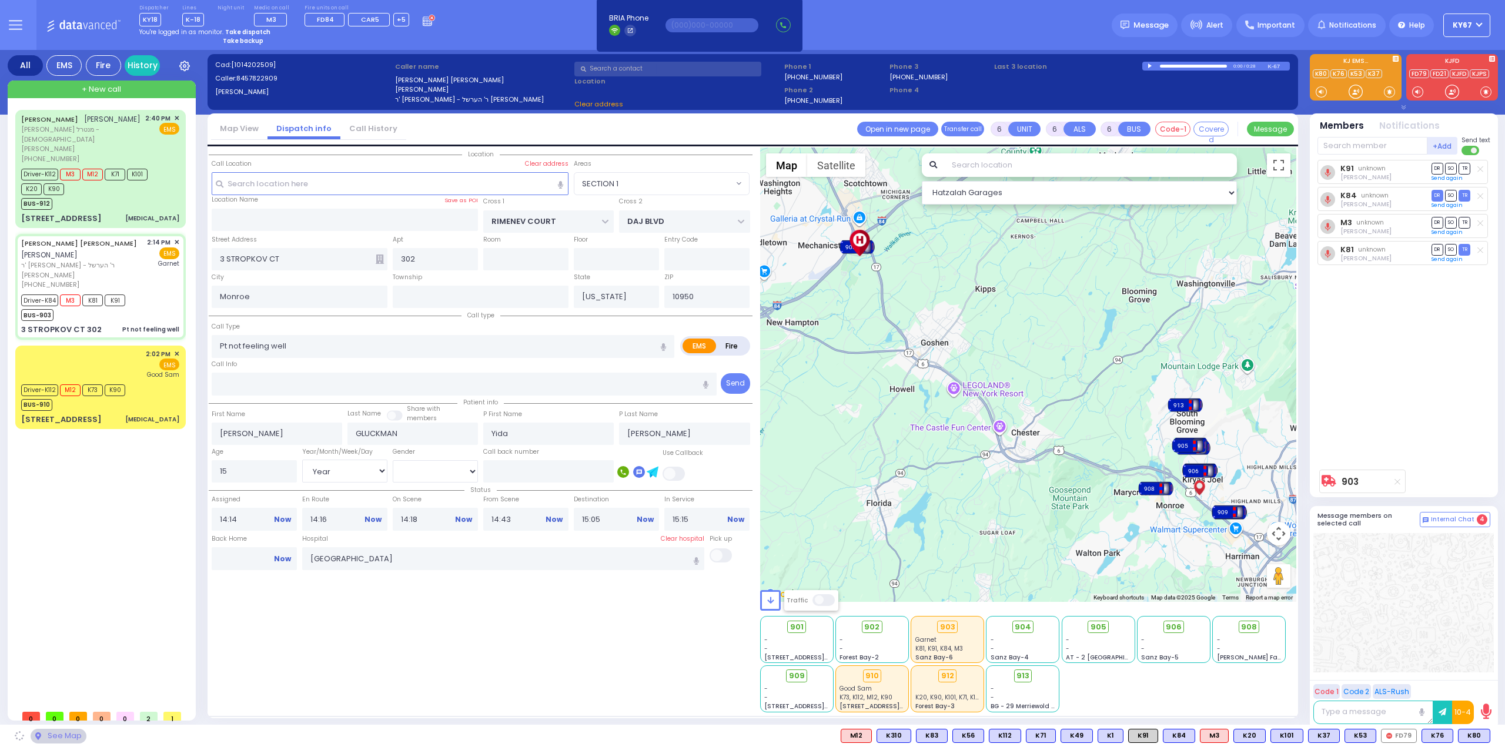
select select "SECTION 1"
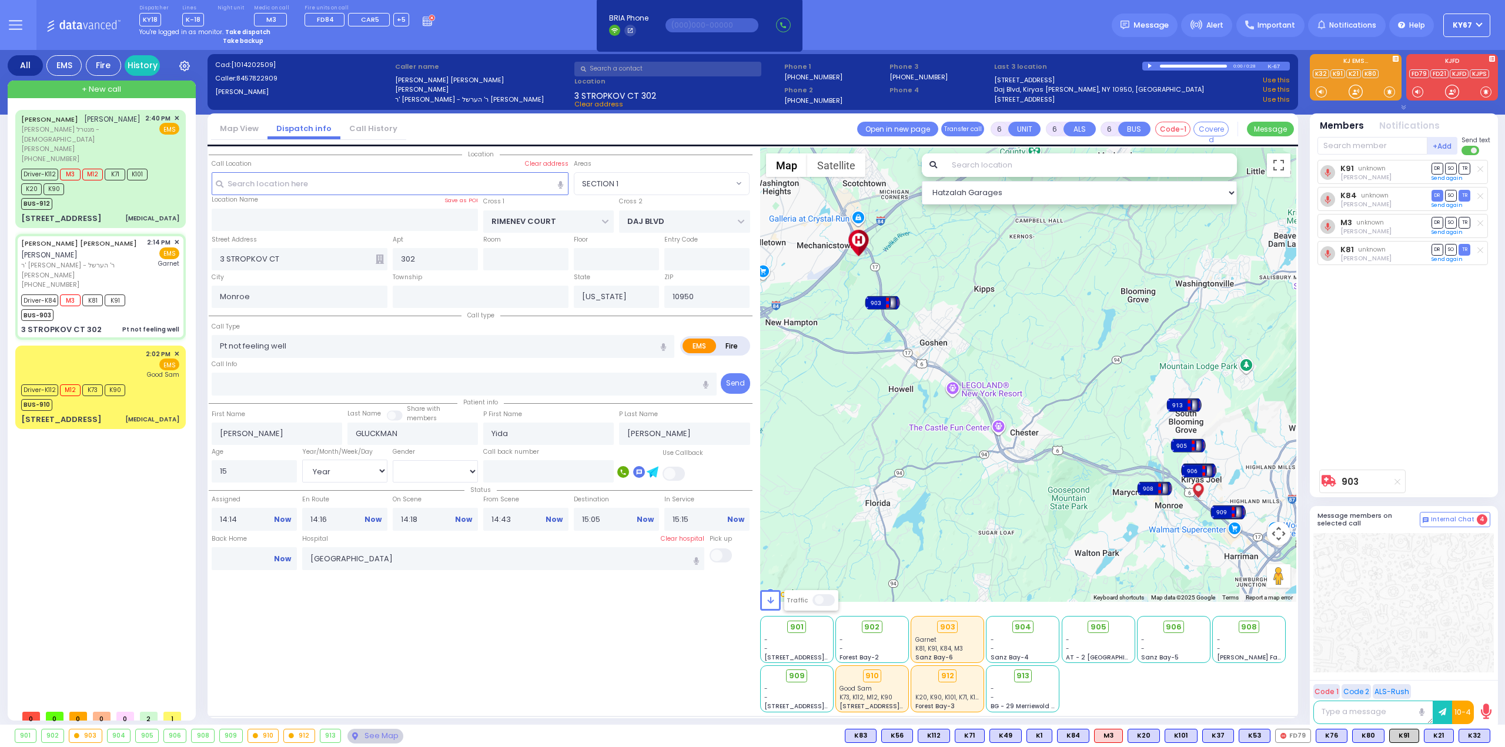
select select
radio input "true"
select select "Year"
select select "[DEMOGRAPHIC_DATA]"
select select "Hatzalah Garages"
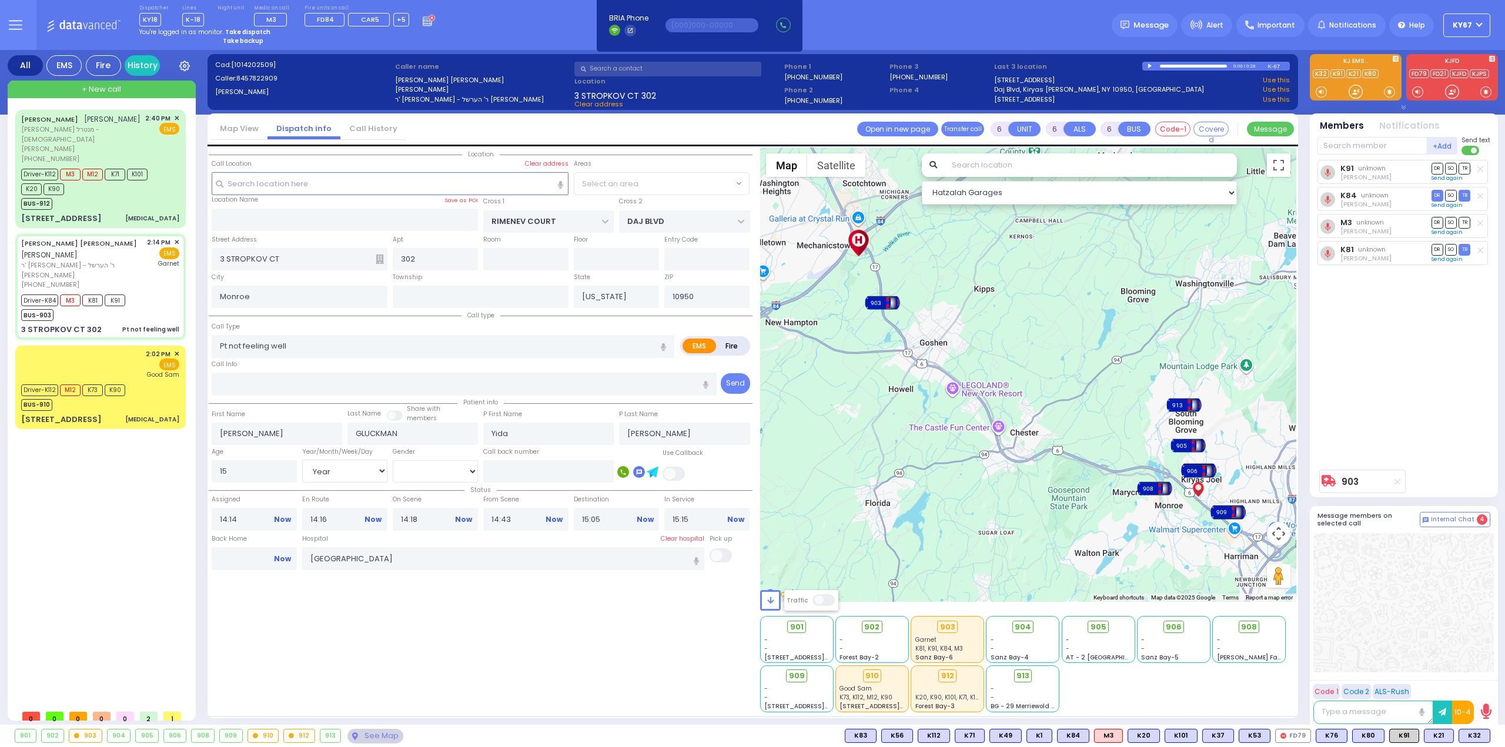
select select "SECTION 1"
select select
radio input "true"
select select "Year"
select select "[DEMOGRAPHIC_DATA]"
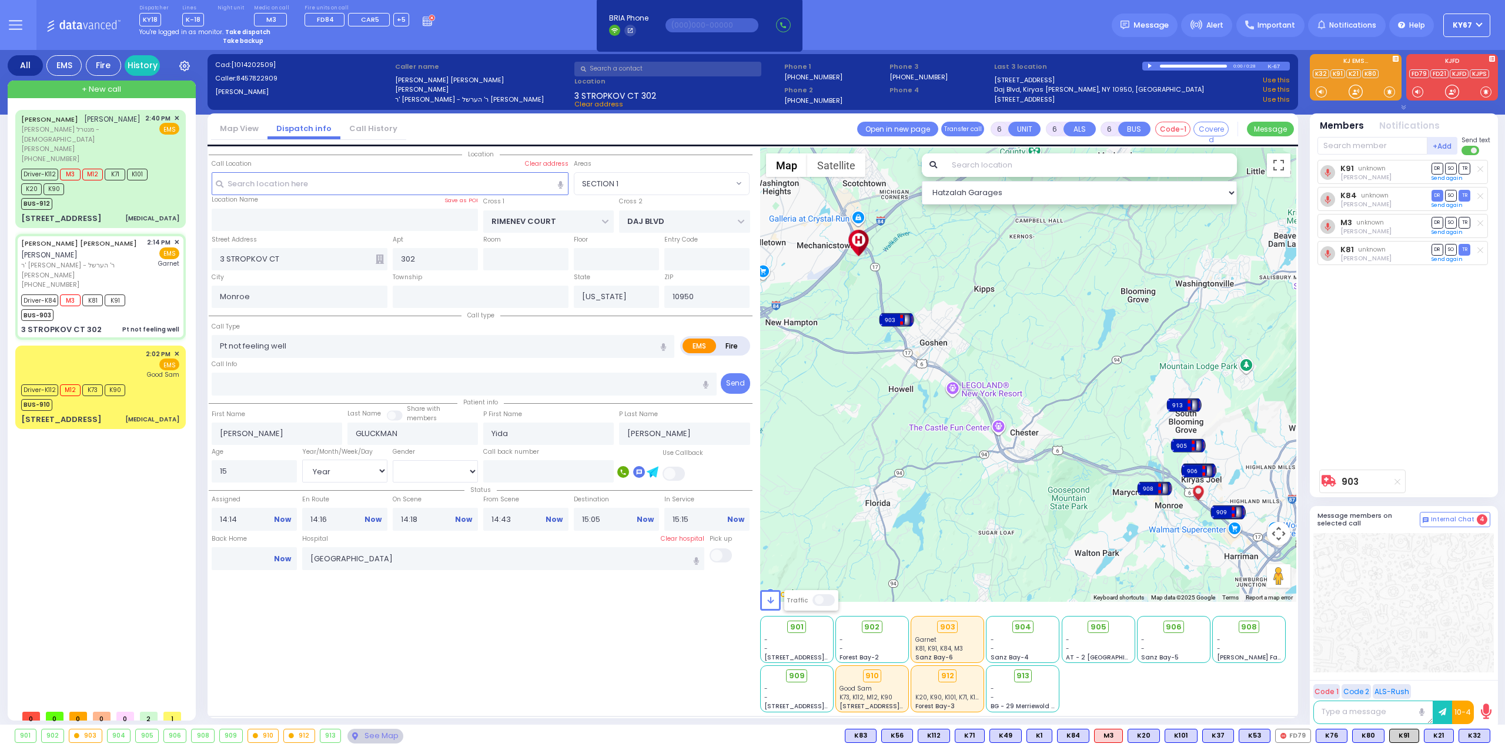
select select "Hatzalah Garages"
select select "SECTION 1"
select select
radio input "true"
select select "Year"
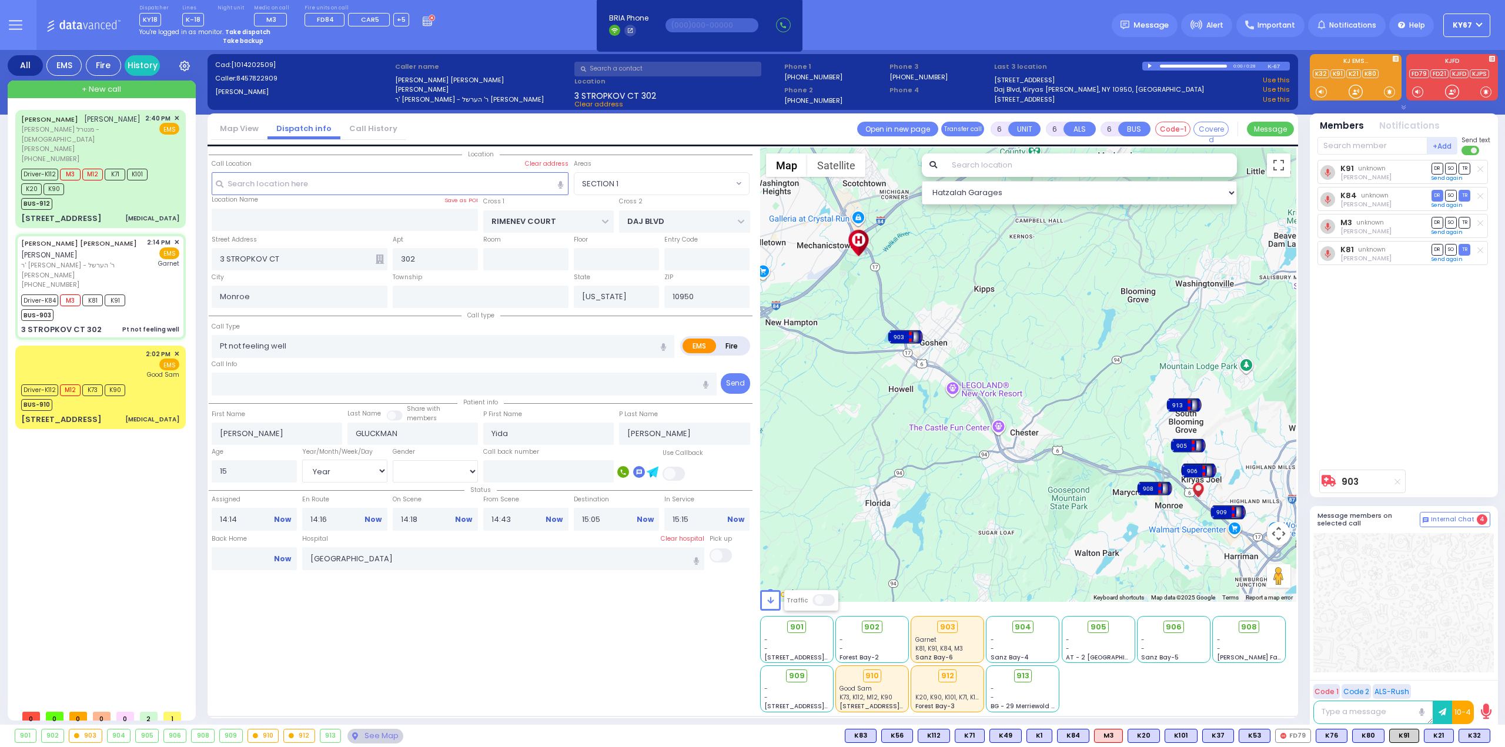
select select "[DEMOGRAPHIC_DATA]"
select select "Hatzalah Garages"
select select "SECTION 1"
select select
radio input "true"
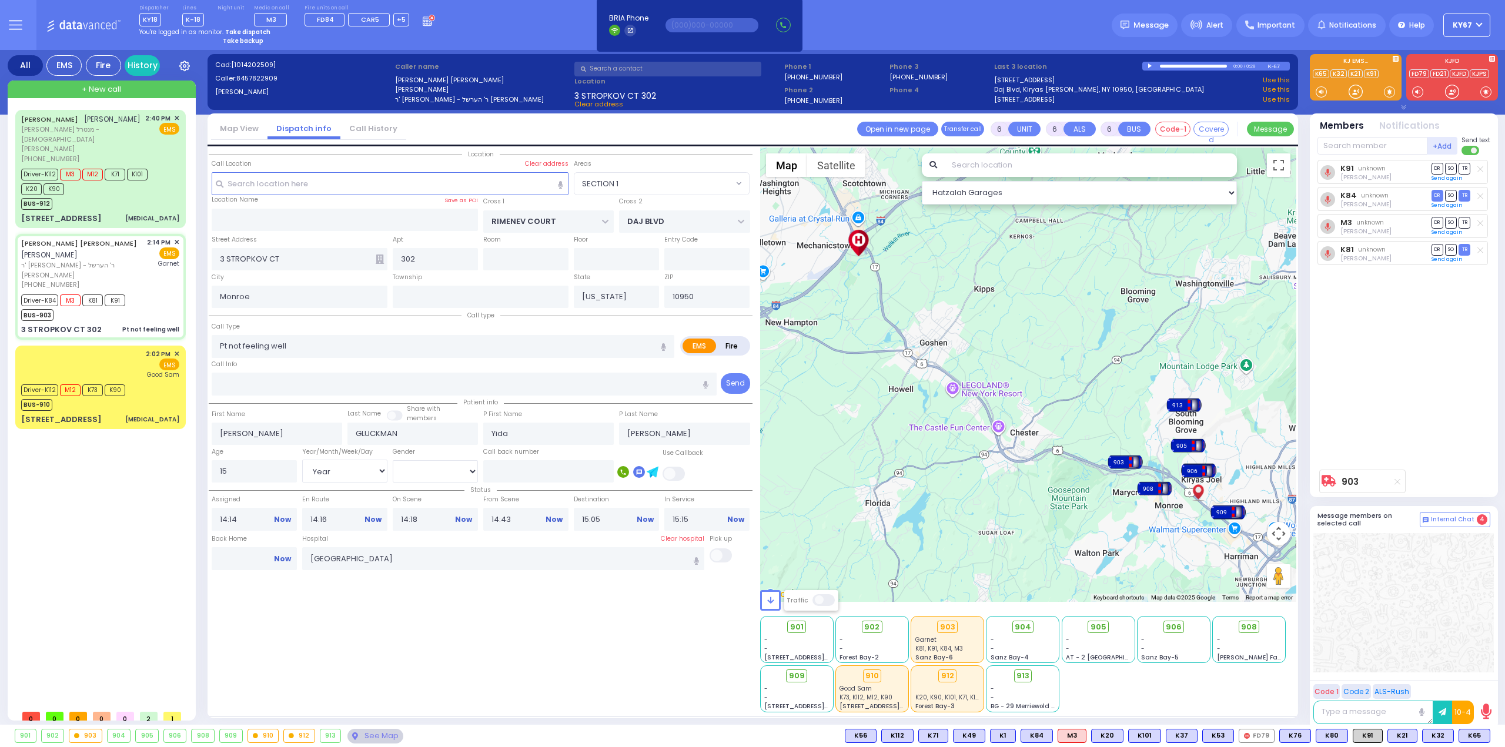
select select "Year"
select select "[DEMOGRAPHIC_DATA]"
select select "Hatzalah Garages"
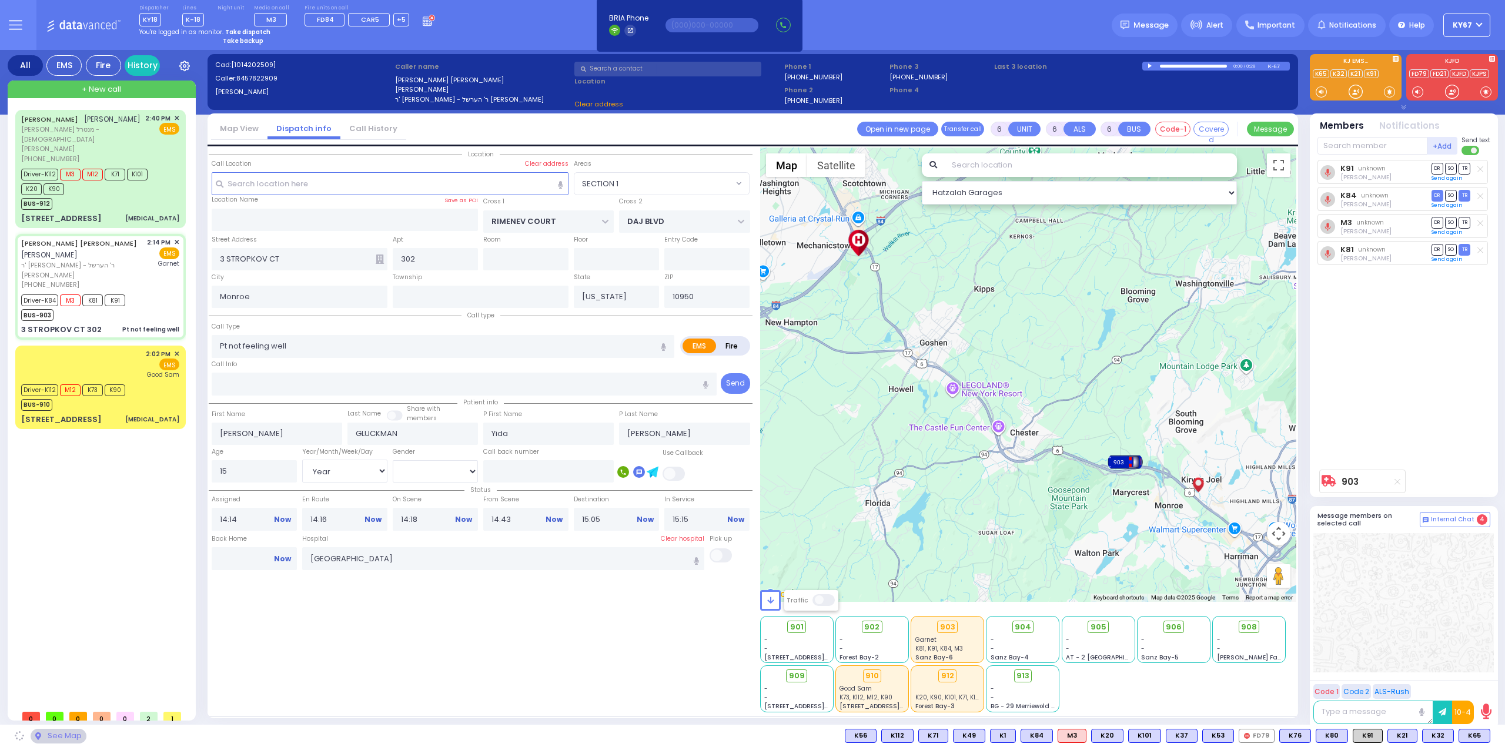
select select "SECTION 1"
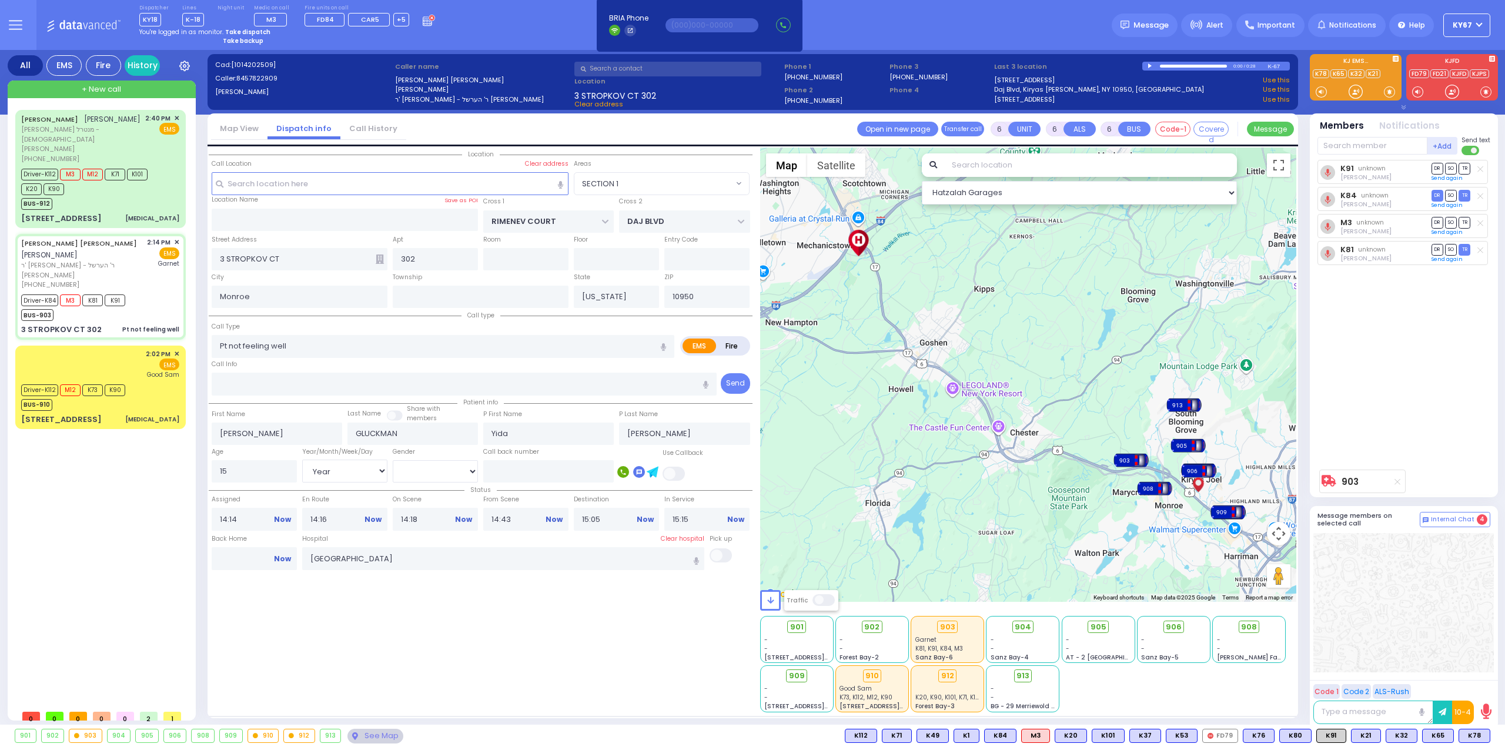
select select
radio input "true"
select select "Year"
select select "[DEMOGRAPHIC_DATA]"
select select "Hatzalah Garages"
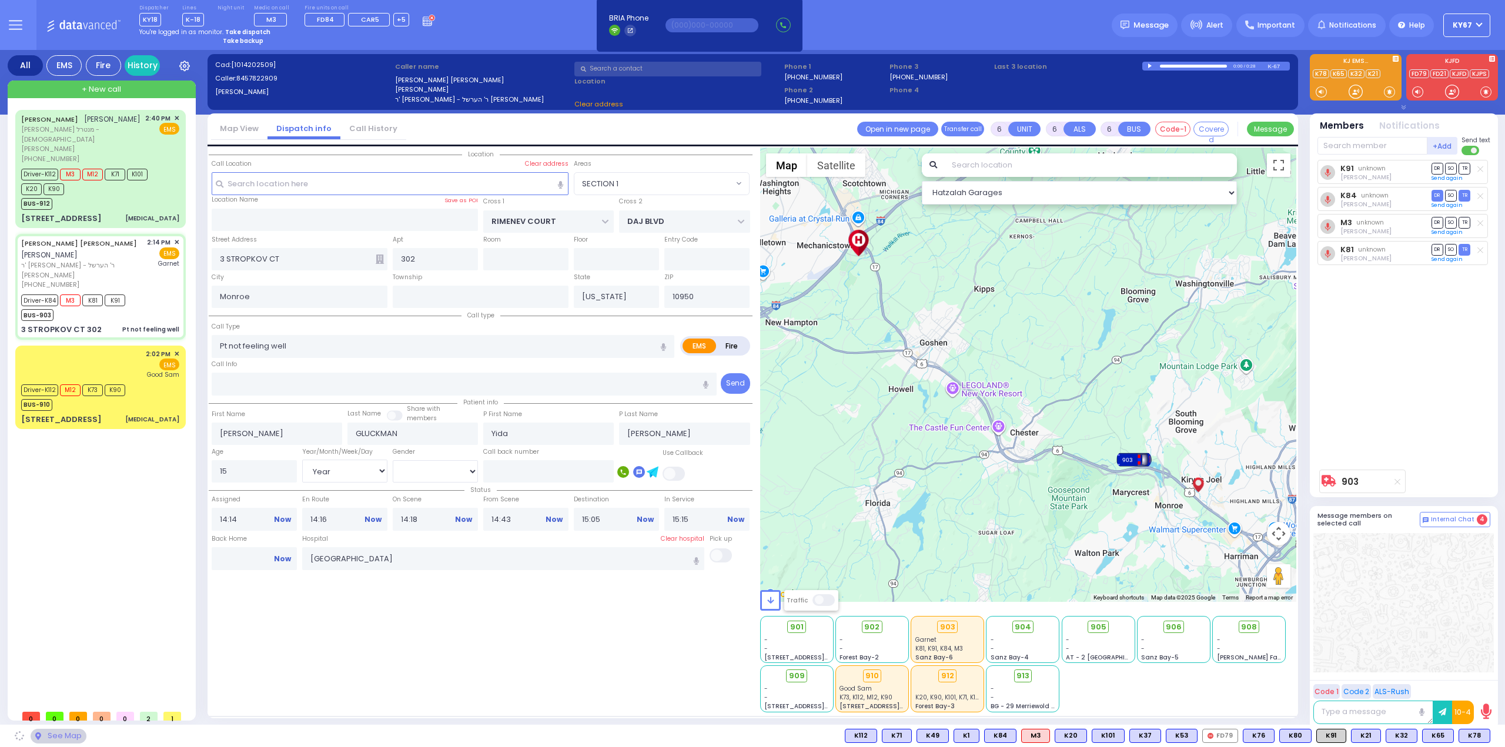
select select "SECTION 1"
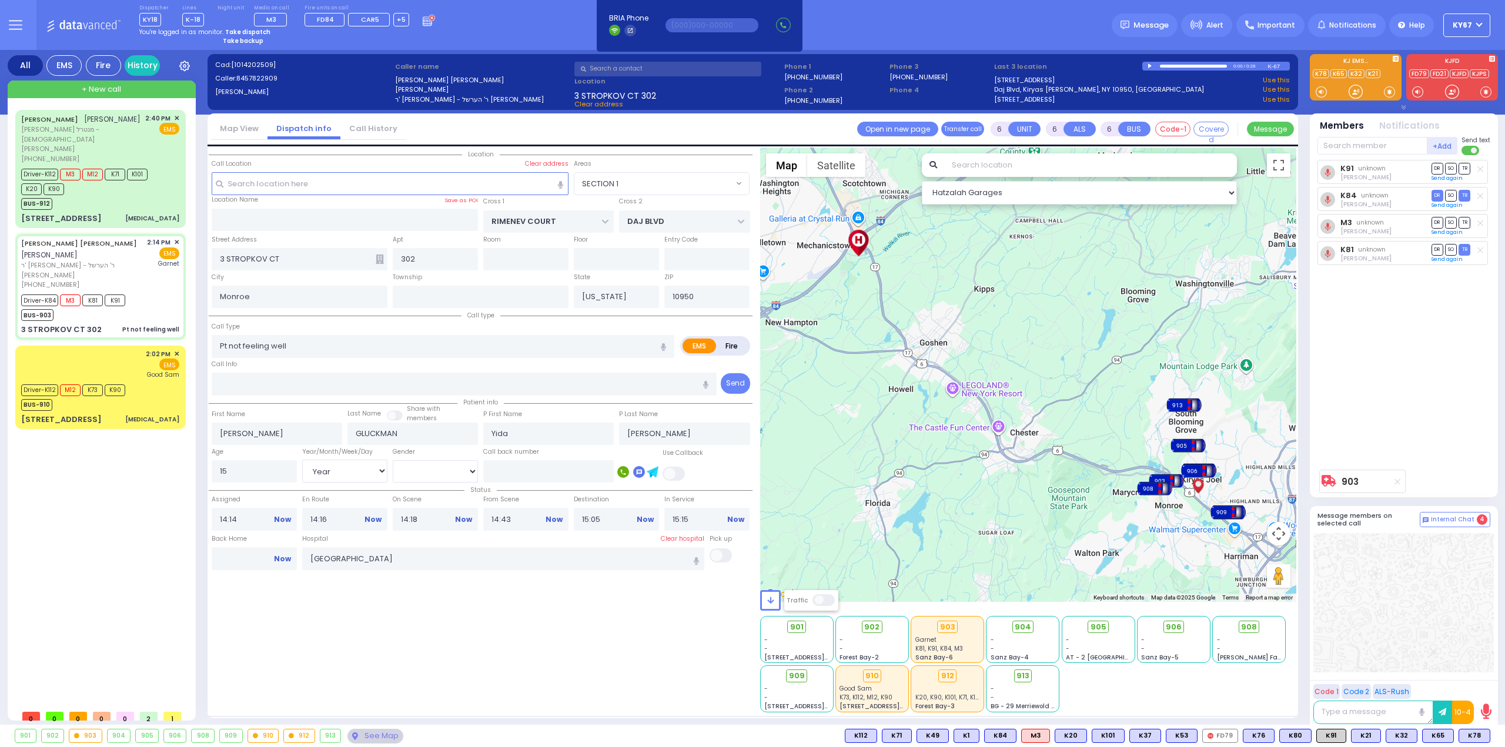
select select
radio input "true"
select select
select select "Hatzalah Garages"
